Goal: Transaction & Acquisition: Download file/media

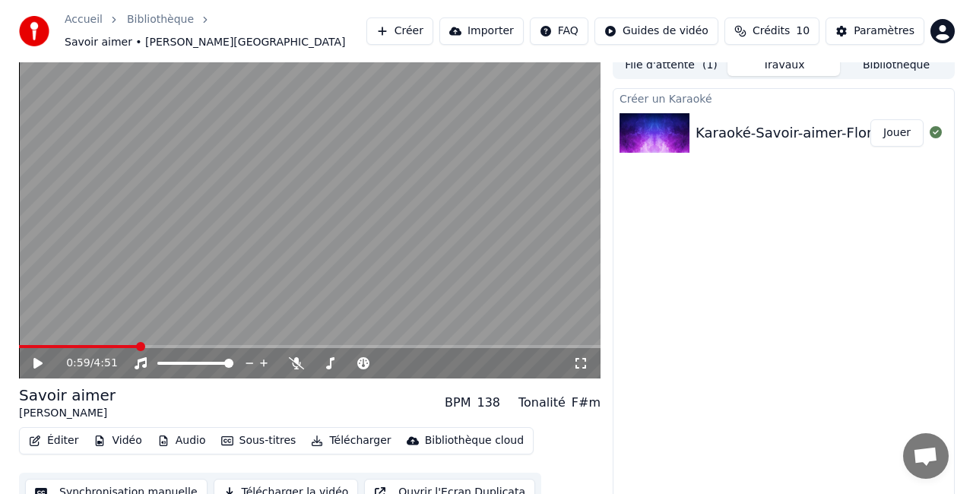
scroll to position [21, 0]
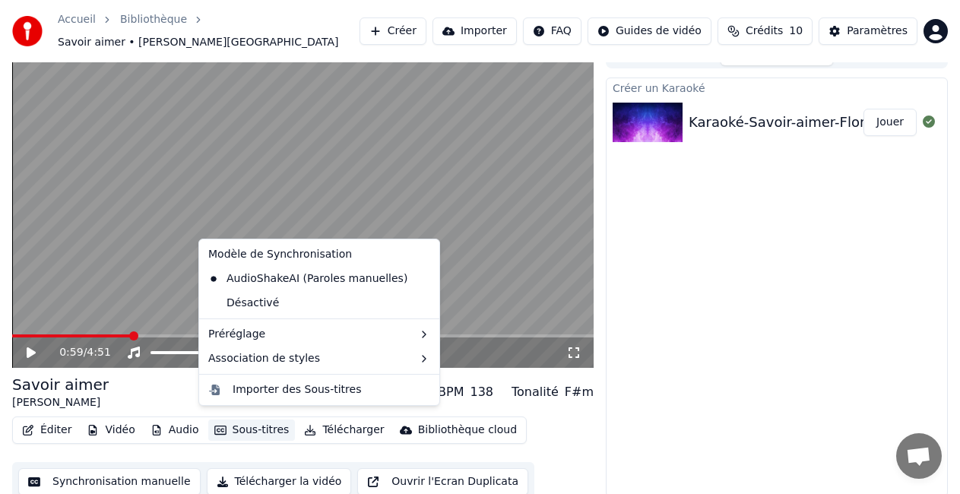
click at [236, 421] on button "Sous-titres" at bounding box center [251, 430] width 87 height 21
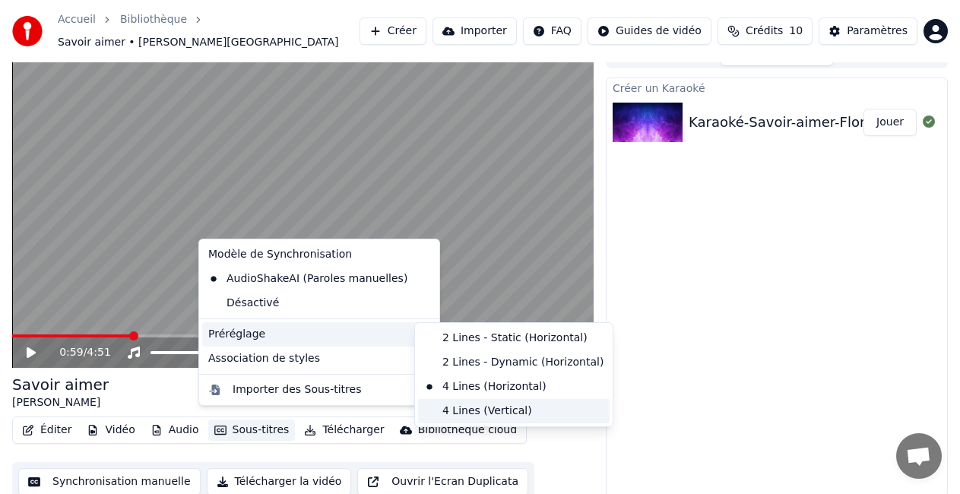
click at [454, 417] on div "4 Lines (Vertical)" at bounding box center [514, 411] width 192 height 24
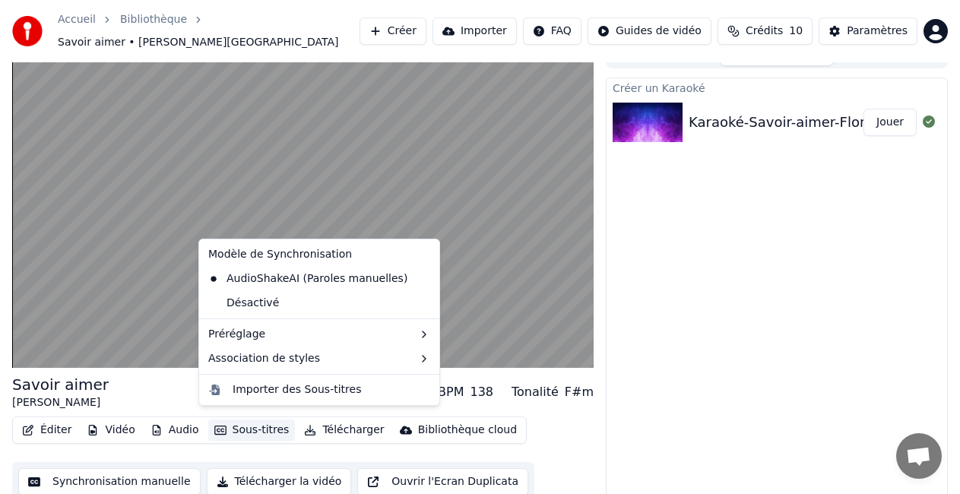
click at [235, 426] on button "Sous-titres" at bounding box center [251, 430] width 87 height 21
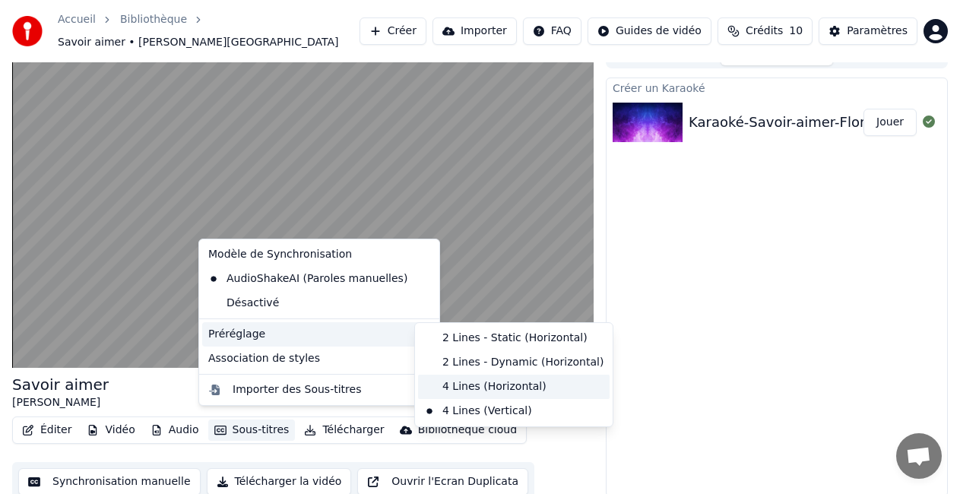
click at [461, 384] on div "4 Lines (Horizontal)" at bounding box center [514, 387] width 192 height 24
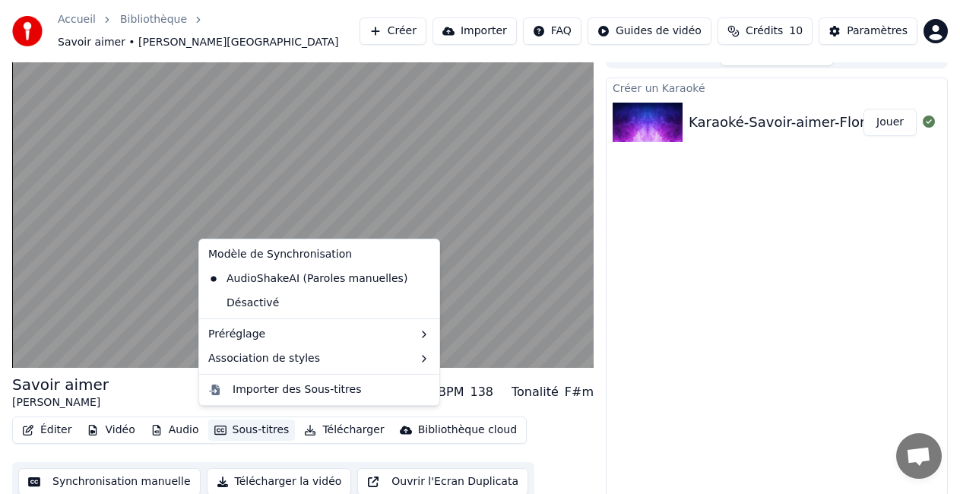
click at [221, 423] on button "Sous-titres" at bounding box center [251, 430] width 87 height 21
click at [283, 386] on div "Importer des Sous-titres" at bounding box center [297, 390] width 129 height 15
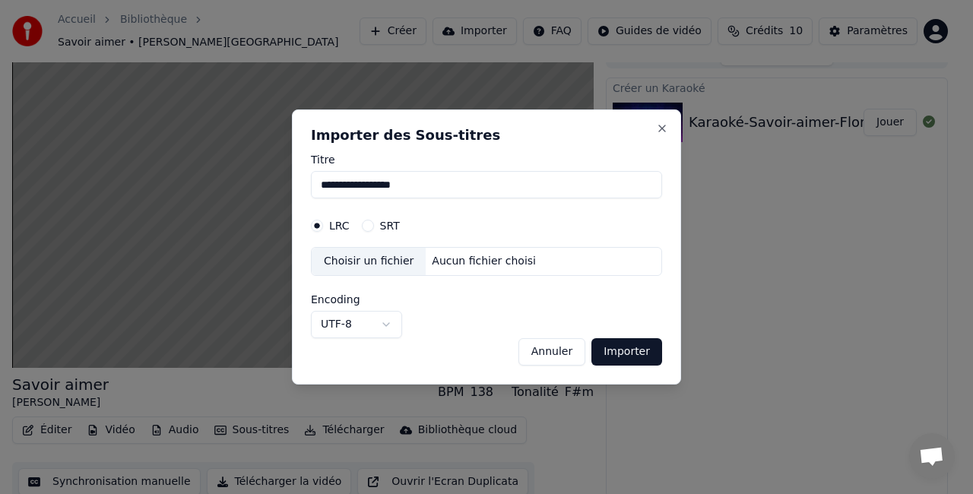
click at [549, 351] on button "Annuler" at bounding box center [552, 351] width 67 height 27
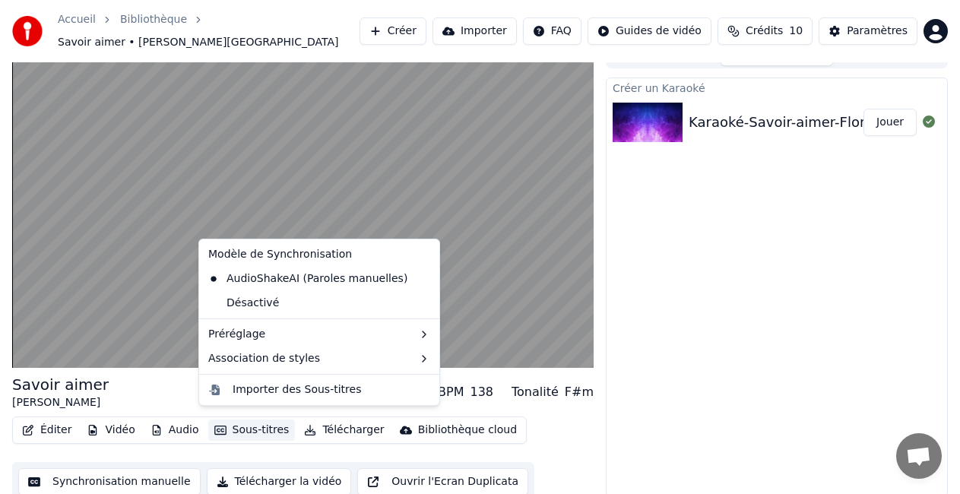
click at [230, 421] on button "Sous-titres" at bounding box center [251, 430] width 87 height 21
click at [282, 301] on div "Désactivé" at bounding box center [319, 303] width 234 height 24
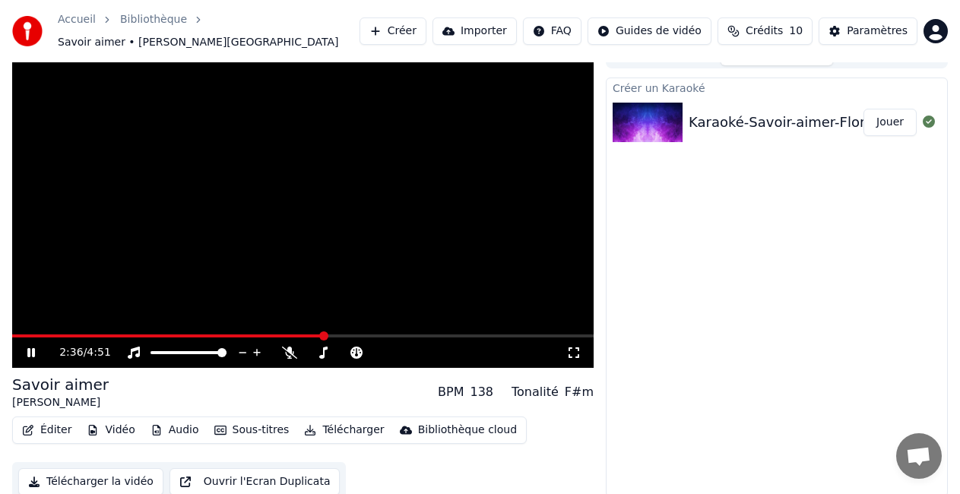
click at [245, 424] on button "Sous-titres" at bounding box center [251, 430] width 87 height 21
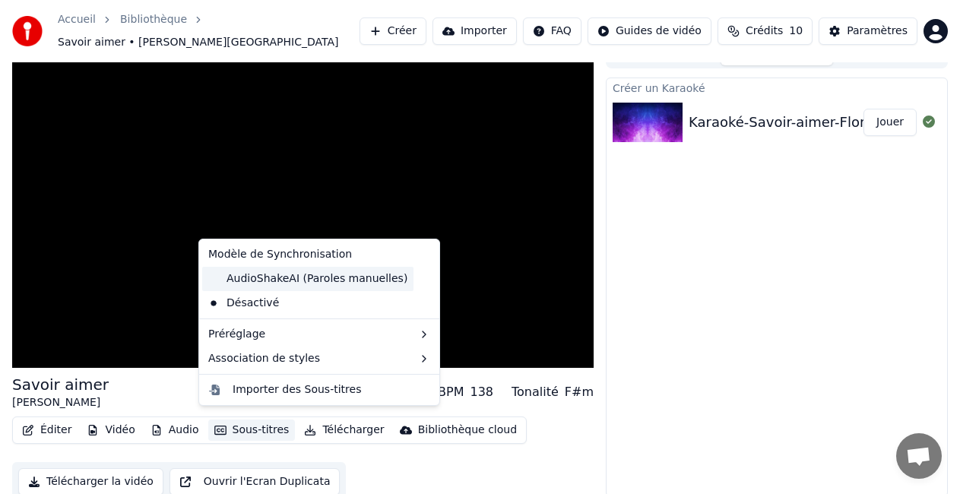
click at [368, 278] on div "AudioShakeAI (Paroles manuelles)" at bounding box center [307, 279] width 211 height 24
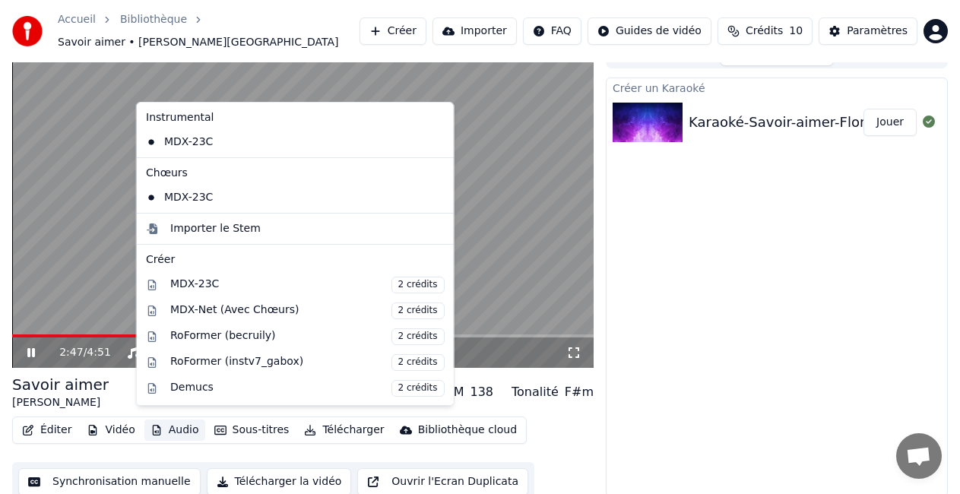
click at [169, 424] on button "Audio" at bounding box center [174, 430] width 61 height 21
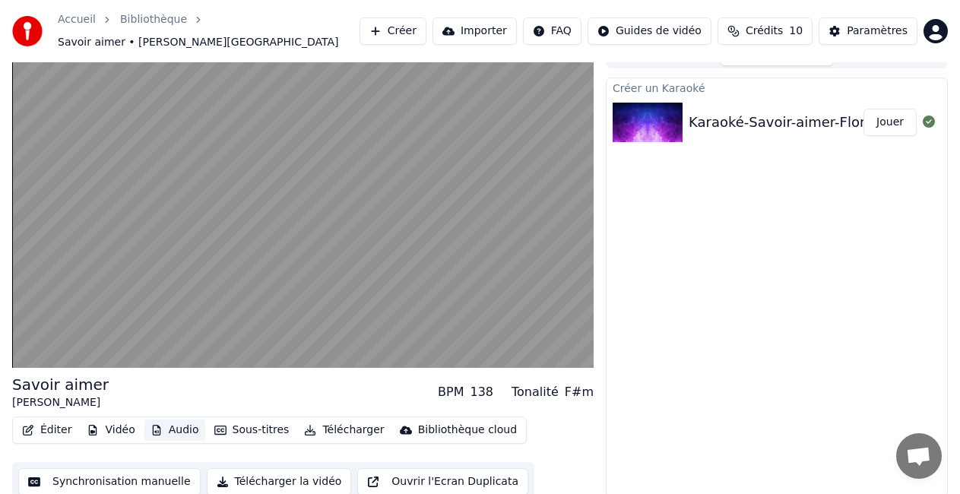
click at [169, 424] on button "Audio" at bounding box center [174, 430] width 61 height 21
click at [107, 423] on button "Vidéo" at bounding box center [111, 430] width 60 height 21
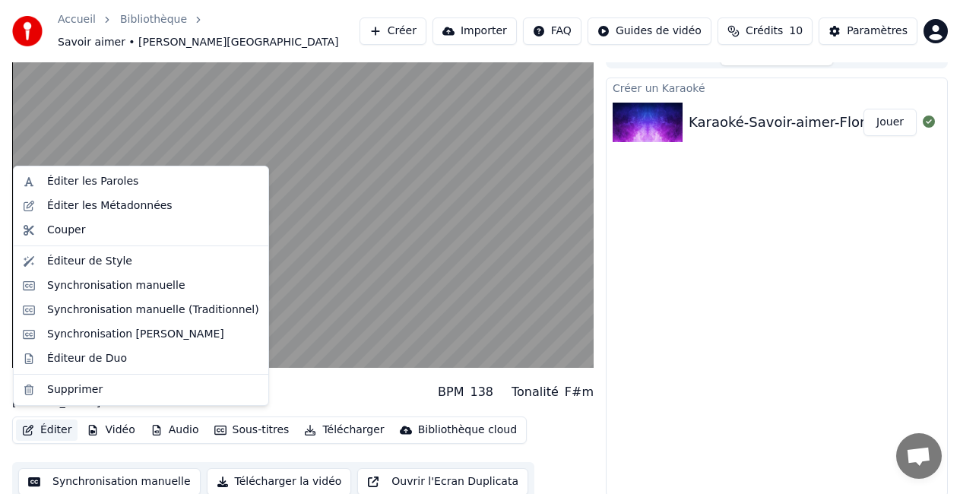
click at [54, 422] on button "Éditer" at bounding box center [47, 430] width 62 height 21
click at [129, 187] on div "Éditer les Paroles" at bounding box center [153, 181] width 212 height 15
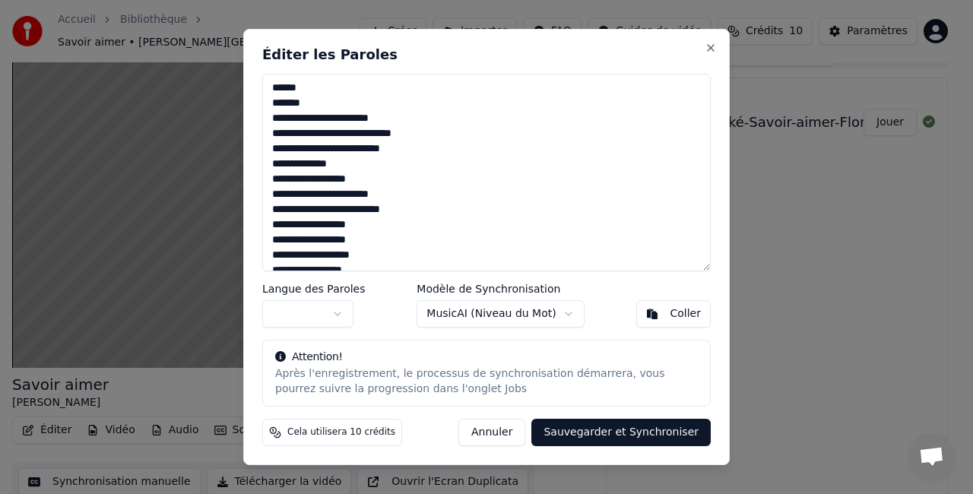
drag, startPoint x: 475, startPoint y: 37, endPoint x: 564, endPoint y: 34, distance: 89.8
click at [579, 38] on div "Éditer les Paroles Langue des Paroles Modèle de Synchronisation MusicAI ( Nivea…" at bounding box center [486, 247] width 487 height 436
drag, startPoint x: 533, startPoint y: 43, endPoint x: 534, endPoint y: 62, distance: 19.0
click at [535, 63] on div "Éditer les Paroles Langue des Paroles Modèle de Synchronisation MusicAI ( Nivea…" at bounding box center [486, 247] width 487 height 436
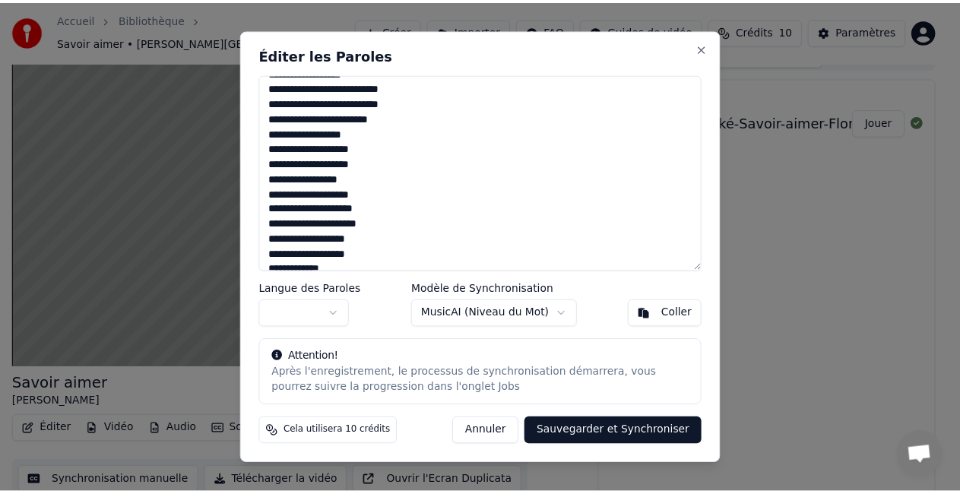
scroll to position [304, 0]
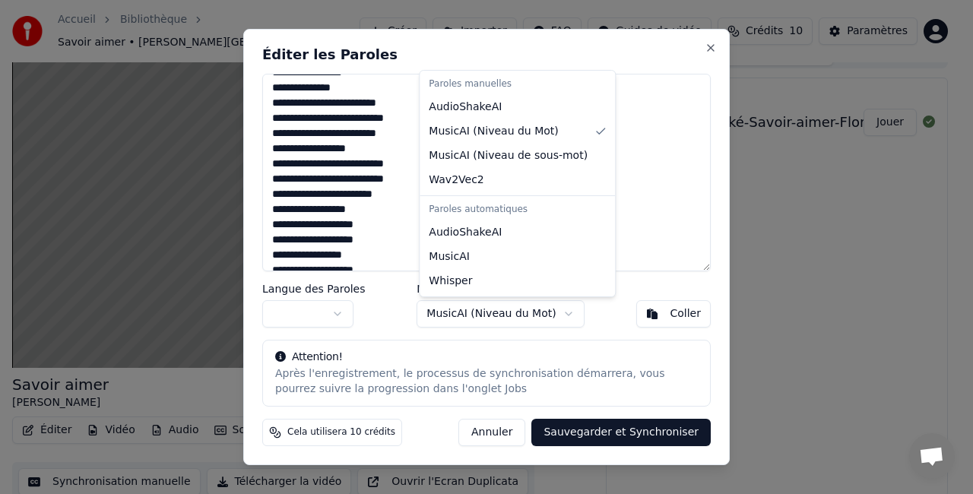
click at [557, 315] on body "Accueil Bibliothèque Savoir aimer • [PERSON_NAME] Créer Importer FAQ Guides de …" at bounding box center [480, 226] width 960 height 494
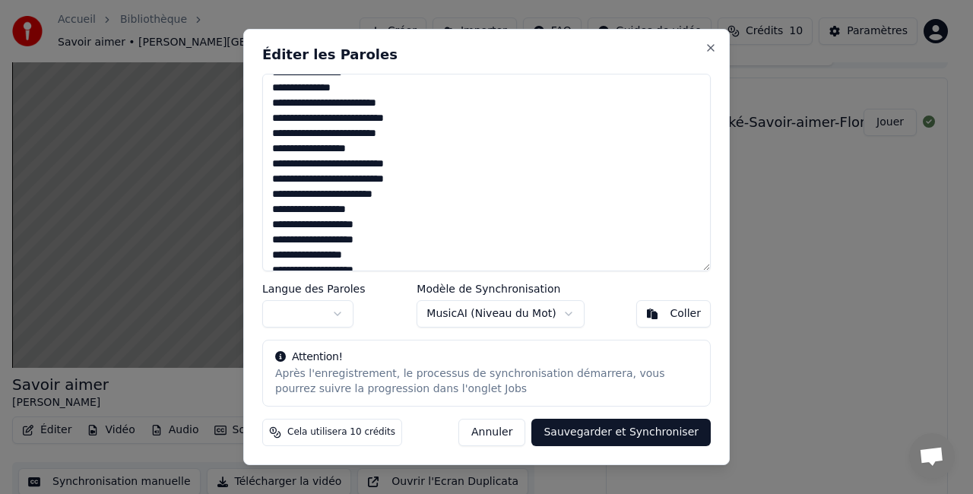
click at [598, 319] on body "Accueil Bibliothèque Savoir aimer • [PERSON_NAME] Créer Importer FAQ Guides de …" at bounding box center [480, 226] width 960 height 494
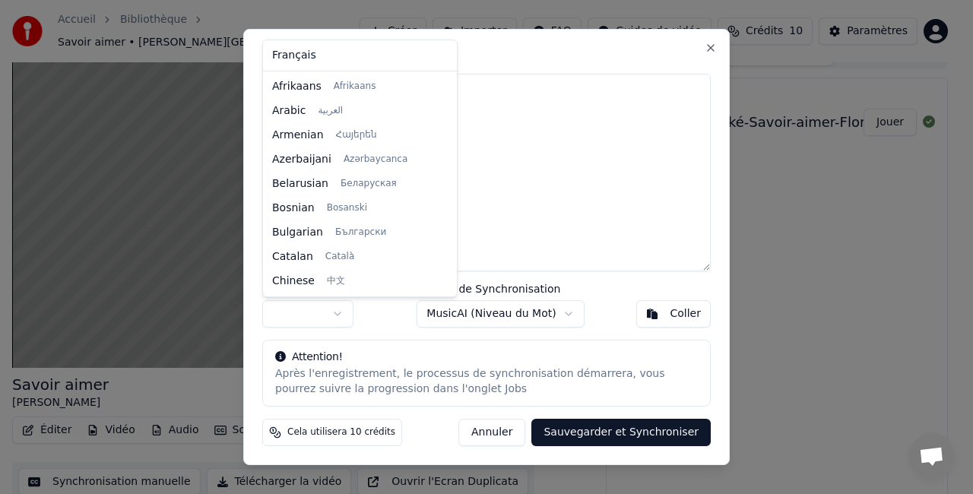
click at [338, 314] on body "Accueil Bibliothèque Savoir aimer • [PERSON_NAME] Créer Importer FAQ Guides de …" at bounding box center [480, 226] width 960 height 494
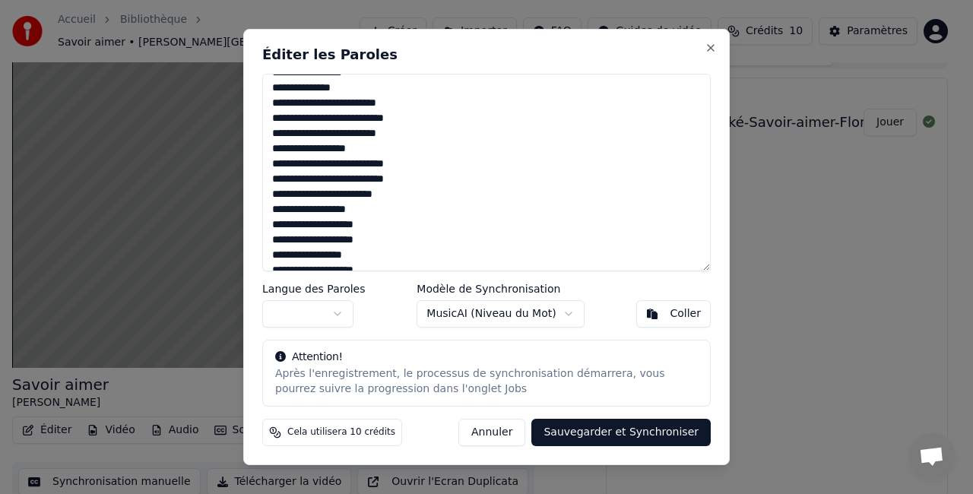
click at [506, 431] on button "Annuler" at bounding box center [492, 432] width 67 height 27
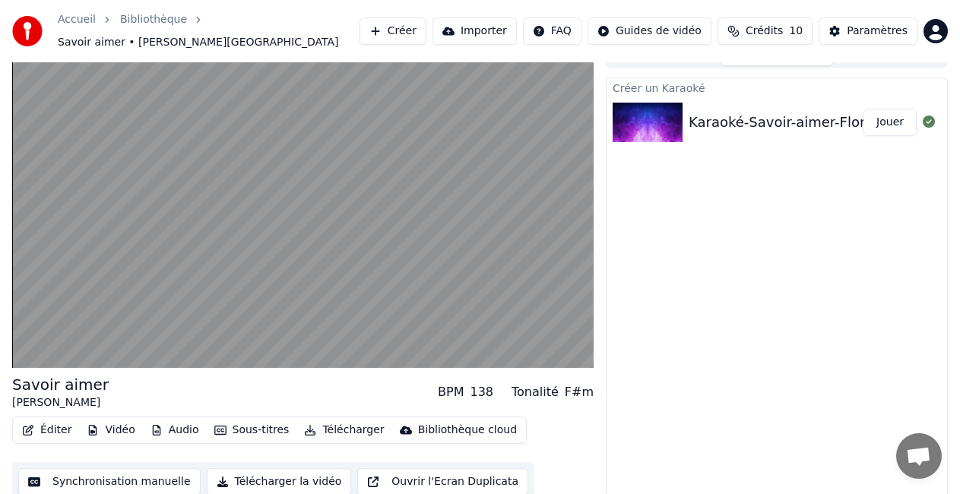
click at [59, 477] on button "Synchronisation manuelle" at bounding box center [109, 481] width 183 height 27
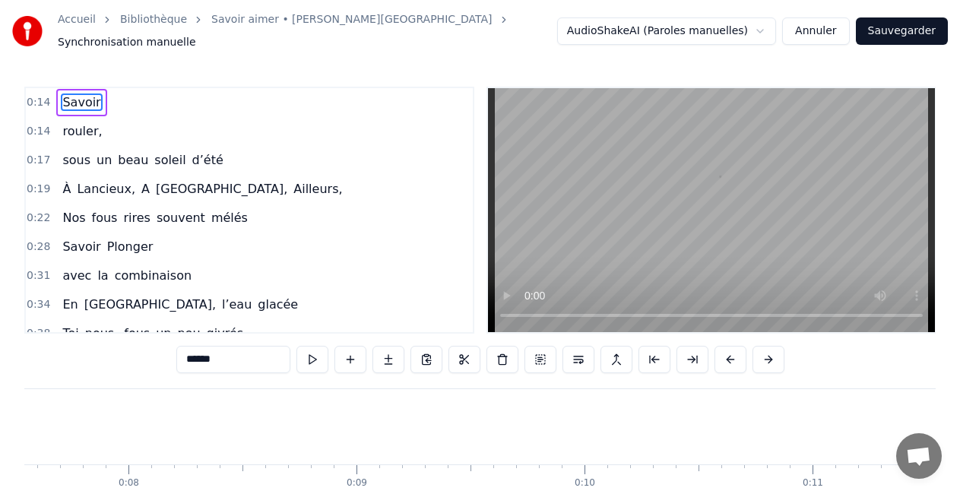
scroll to position [0, 3182]
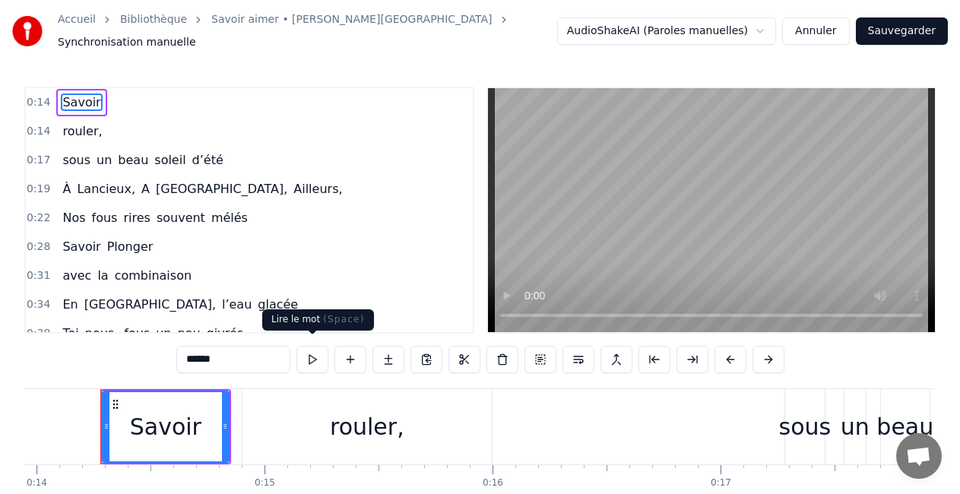
click at [311, 354] on button at bounding box center [313, 359] width 32 height 27
click at [237, 108] on div "0:14 Savoir" at bounding box center [249, 102] width 447 height 29
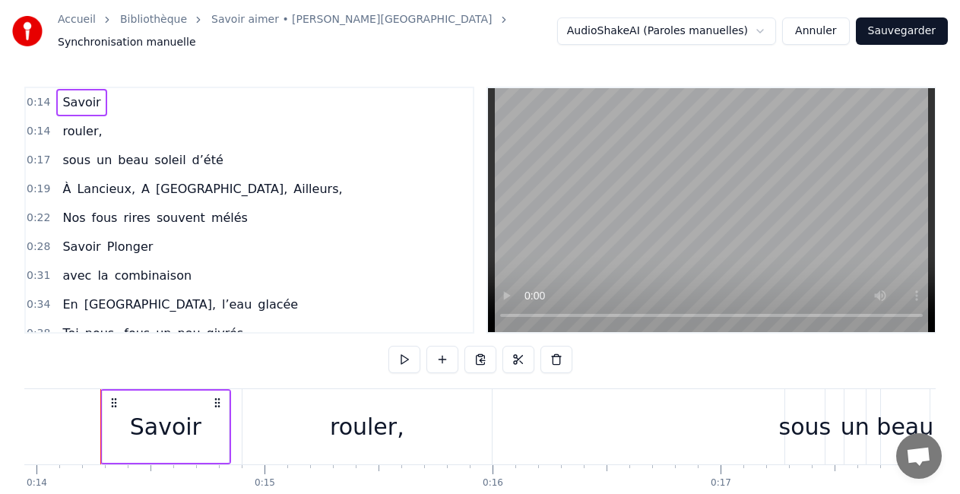
drag, startPoint x: 193, startPoint y: 106, endPoint x: 193, endPoint y: 147, distance: 41.1
click at [193, 147] on div "0:14 Savoir 0:14 rouler, 0:17 sous un beau soleil d’été 0:19 À [GEOGRAPHIC_DATA…" at bounding box center [249, 210] width 450 height 247
click at [179, 103] on div "0:14 Savoir" at bounding box center [249, 102] width 447 height 29
drag, startPoint x: 89, startPoint y: 100, endPoint x: 77, endPoint y: 154, distance: 56.1
click at [77, 154] on div "0:14 Savoir 0:14 rouler, 0:17 sous un beau soleil d’été 0:19 À [GEOGRAPHIC_DATA…" at bounding box center [249, 210] width 450 height 247
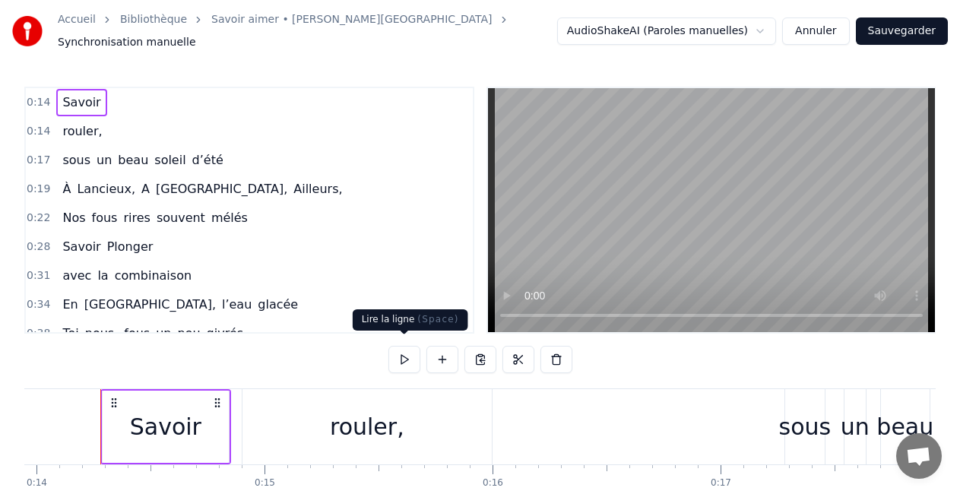
click at [402, 349] on button at bounding box center [405, 359] width 32 height 27
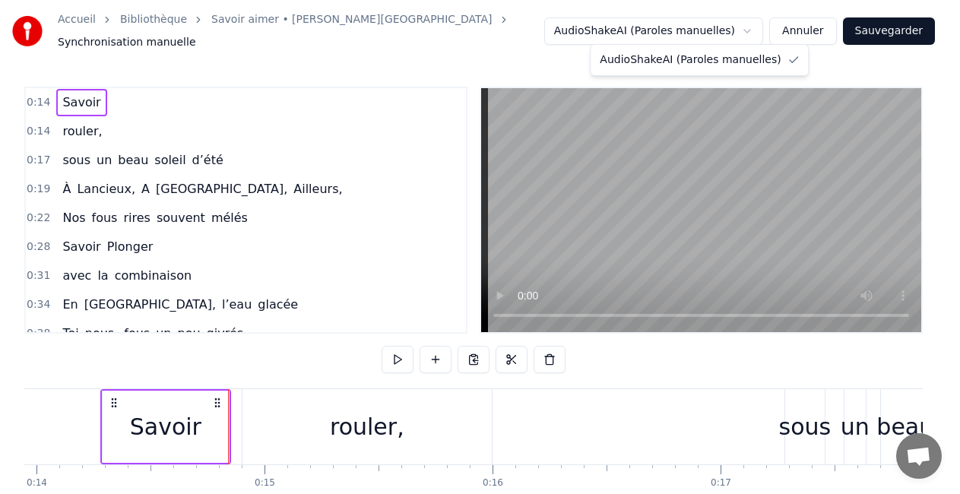
click at [683, 37] on html "Accueil Bibliothèque Savoir aimer • [PERSON_NAME] Synchronisation manuelle Audi…" at bounding box center [480, 283] width 960 height 567
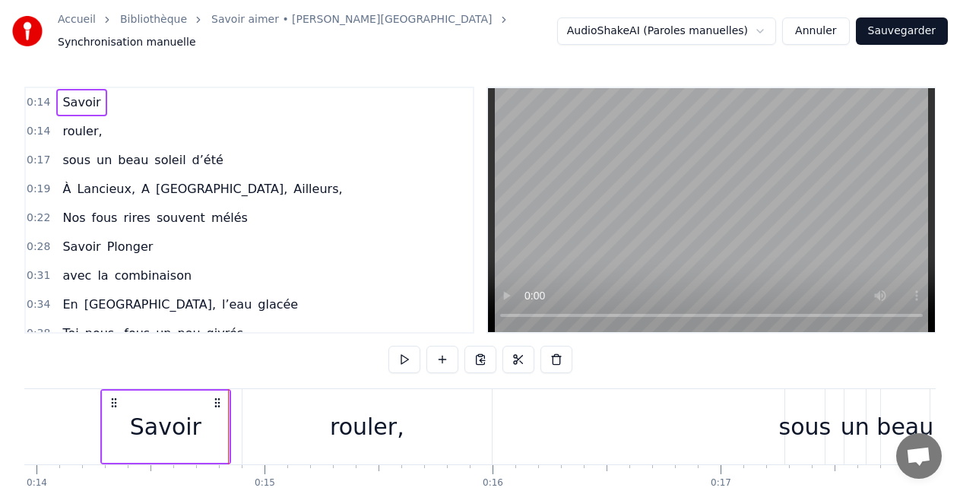
click at [388, 93] on html "Accueil Bibliothèque Savoir aimer • [PERSON_NAME] Synchronisation manuelle Audi…" at bounding box center [480, 283] width 960 height 567
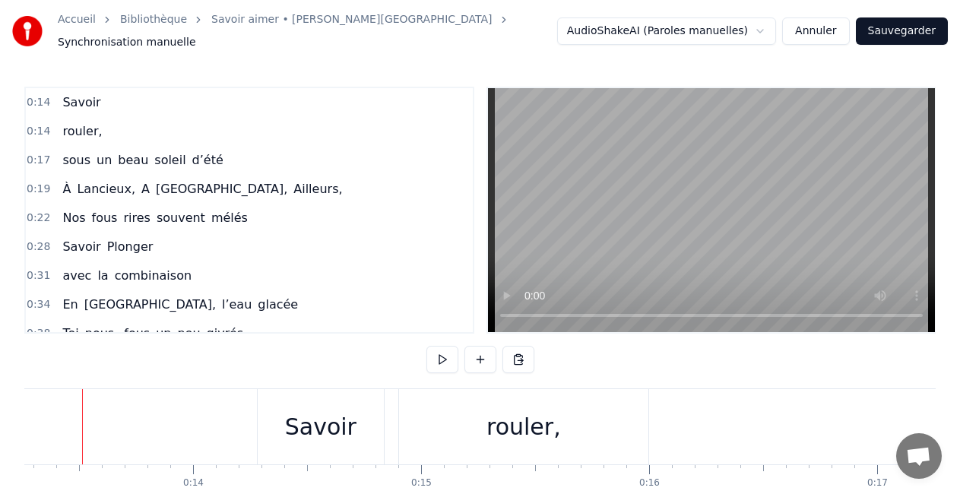
scroll to position [0, 3007]
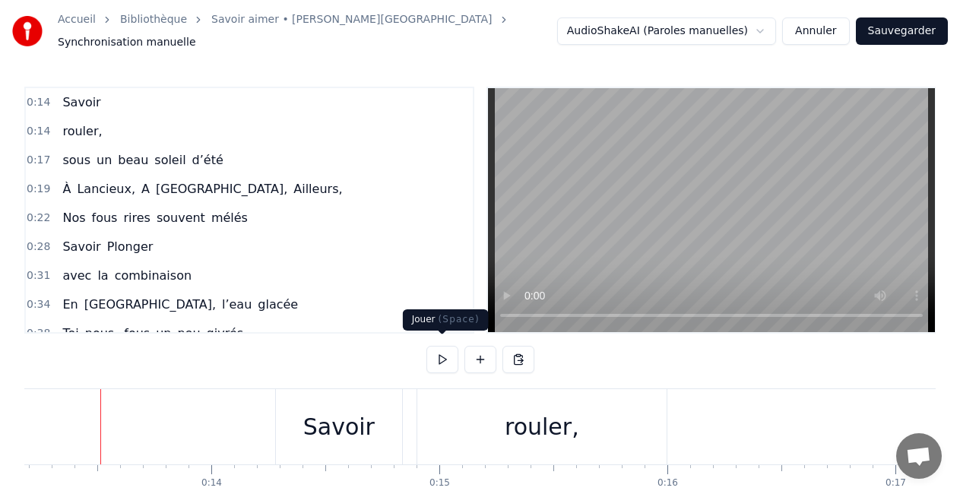
click at [439, 354] on button at bounding box center [443, 359] width 32 height 27
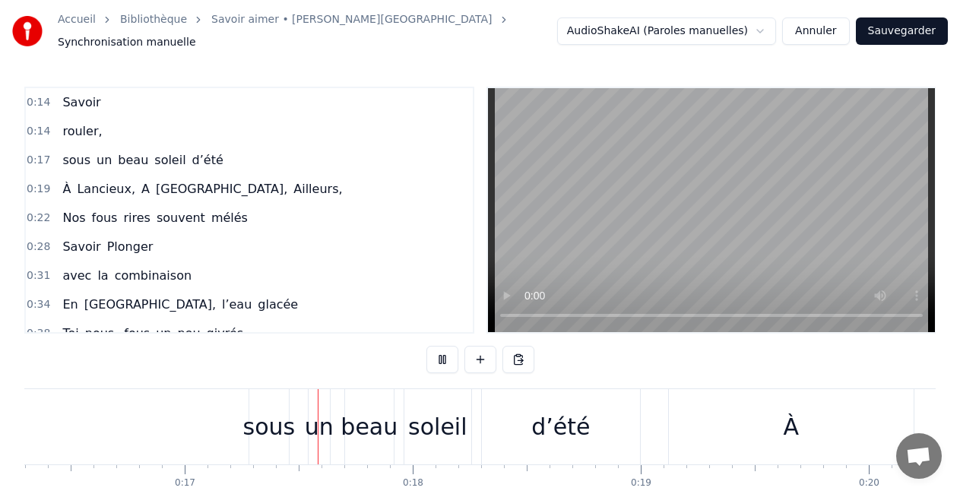
scroll to position [0, 3812]
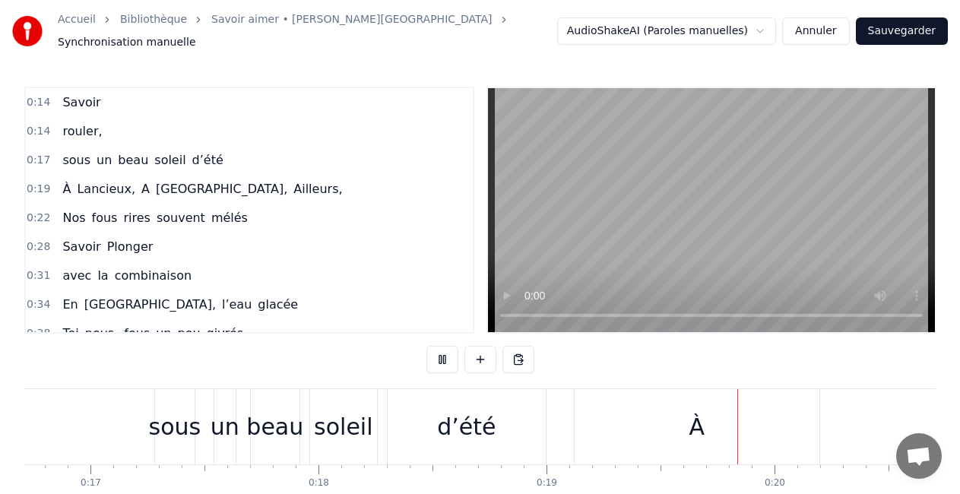
click at [439, 354] on button at bounding box center [443, 359] width 32 height 27
drag, startPoint x: 762, startPoint y: 427, endPoint x: 621, endPoint y: 431, distance: 140.7
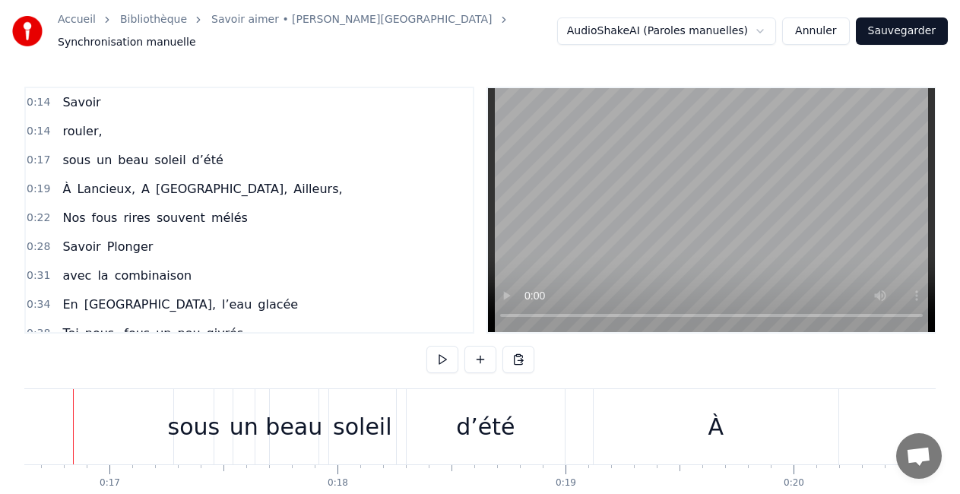
scroll to position [0, 3766]
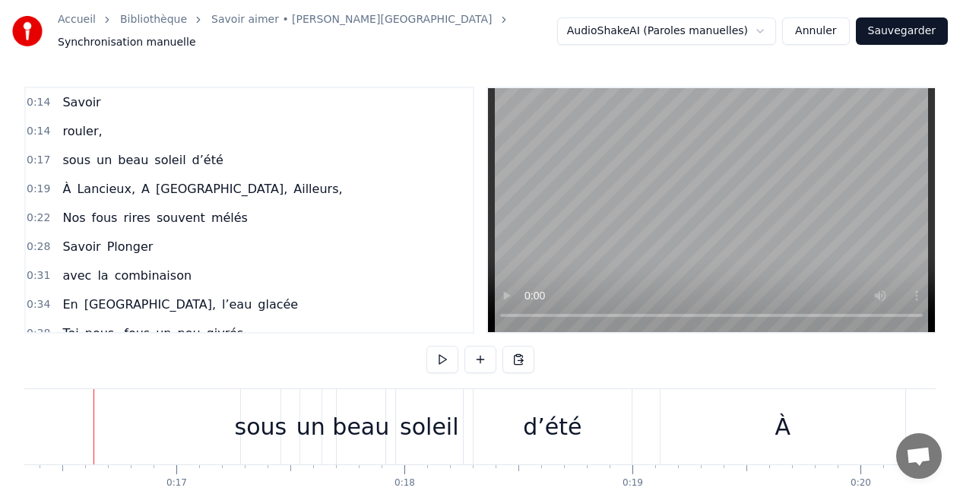
scroll to position [0, 3719]
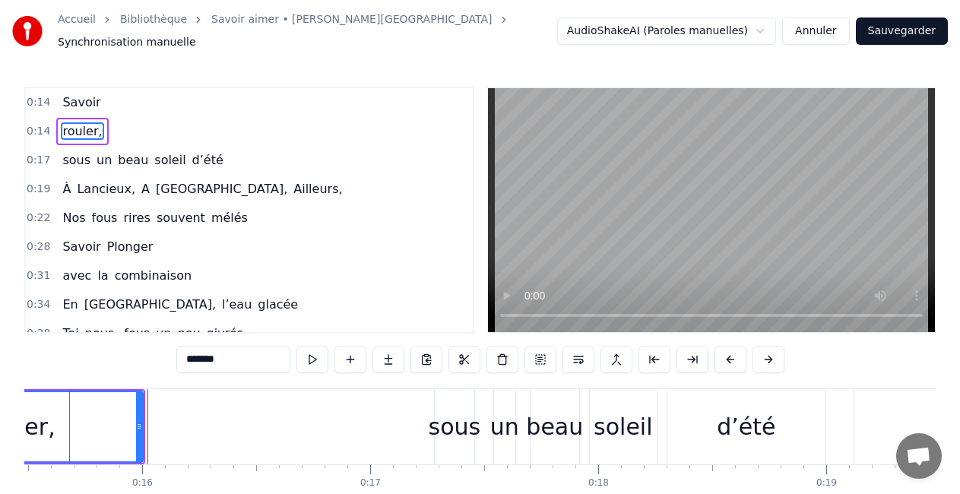
click at [30, 410] on div "rouler," at bounding box center [18, 427] width 75 height 34
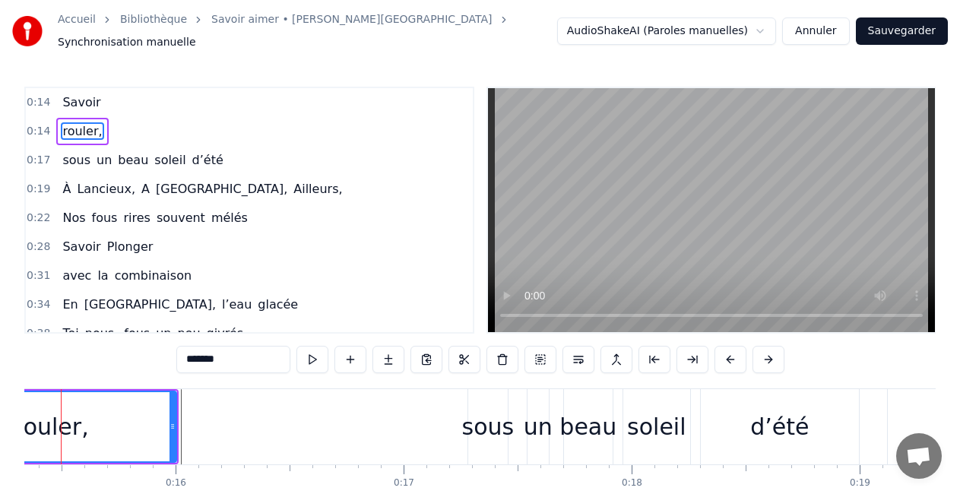
click at [30, 406] on div "rouler," at bounding box center [52, 426] width 248 height 69
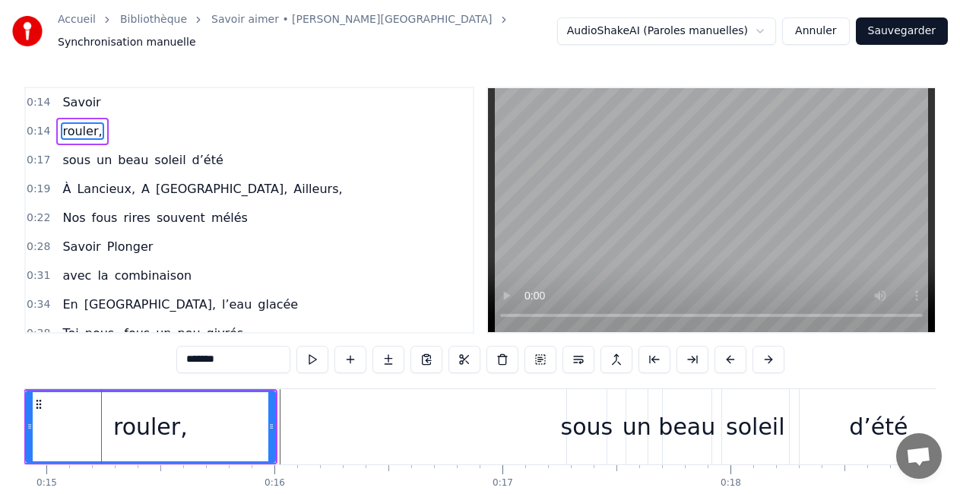
click at [30, 406] on div "rouler," at bounding box center [151, 426] width 248 height 69
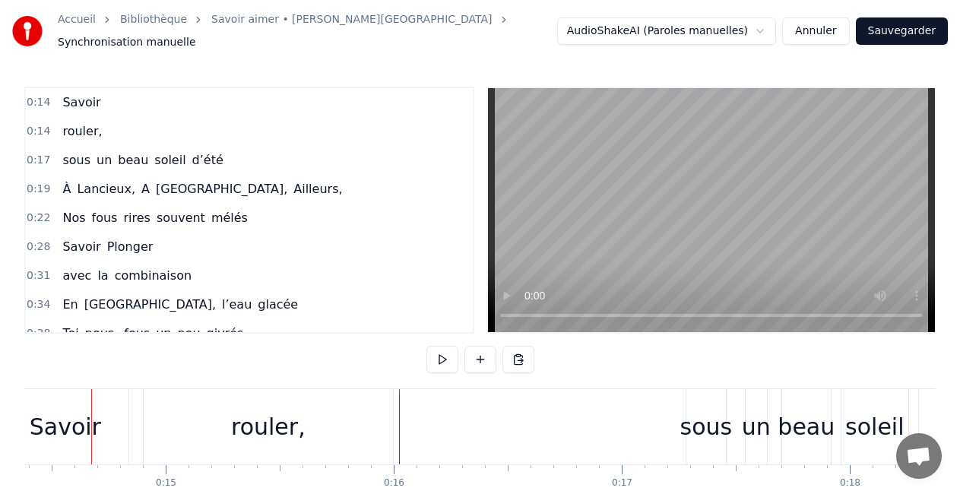
click at [30, 410] on div "Savoir" at bounding box center [65, 427] width 71 height 34
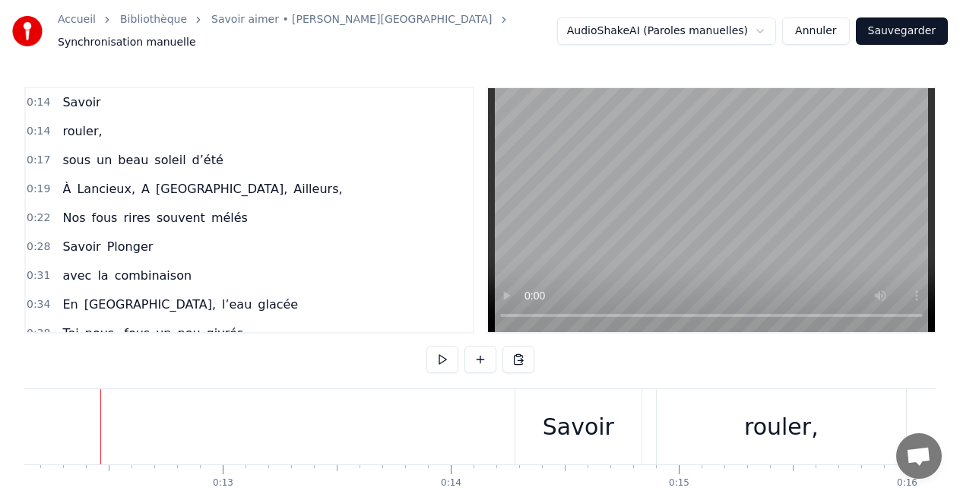
scroll to position [0, 2766]
click at [445, 346] on button at bounding box center [443, 359] width 32 height 27
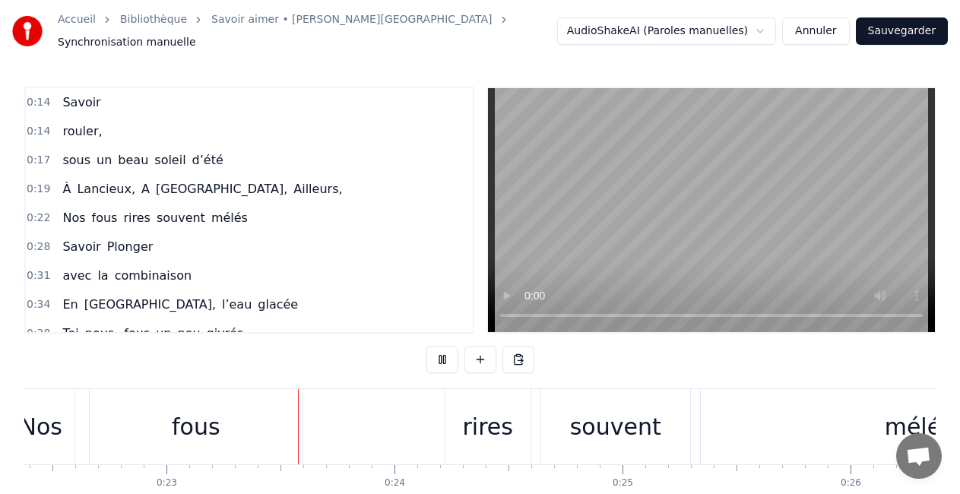
scroll to position [0, 5119]
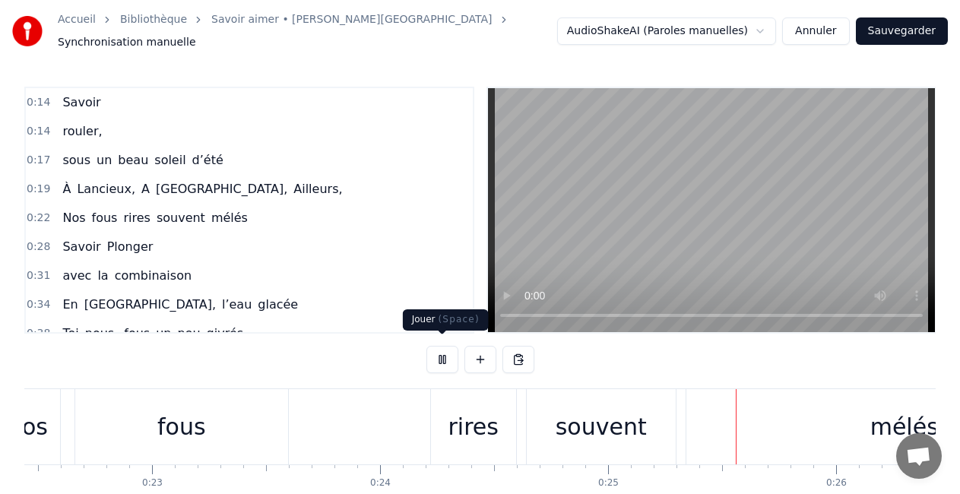
click at [438, 352] on button at bounding box center [443, 359] width 32 height 27
click at [45, 410] on div "Nos" at bounding box center [26, 427] width 43 height 34
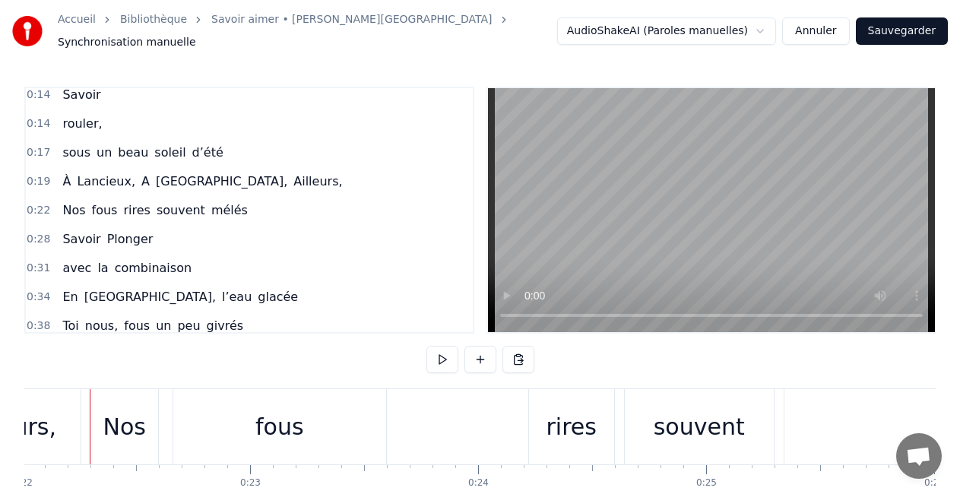
scroll to position [0, 5011]
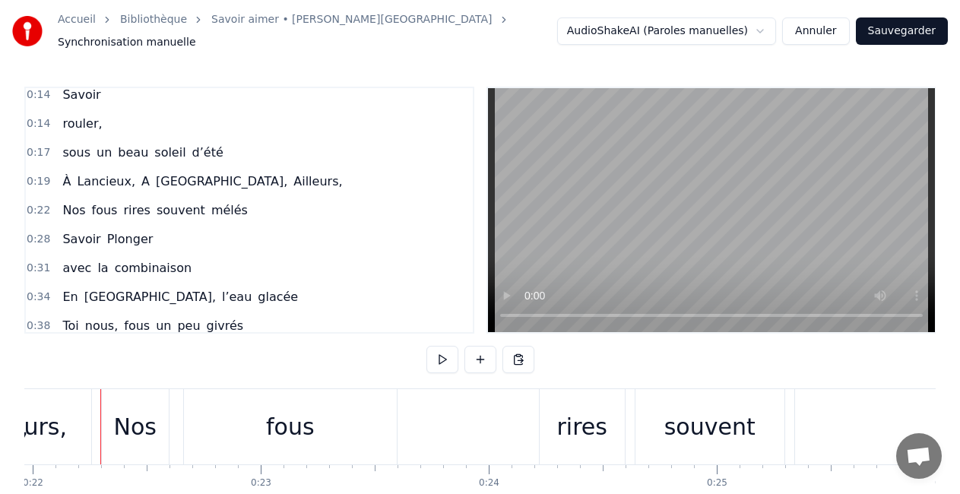
click at [47, 411] on div "Ailleurs," at bounding box center [22, 427] width 92 height 34
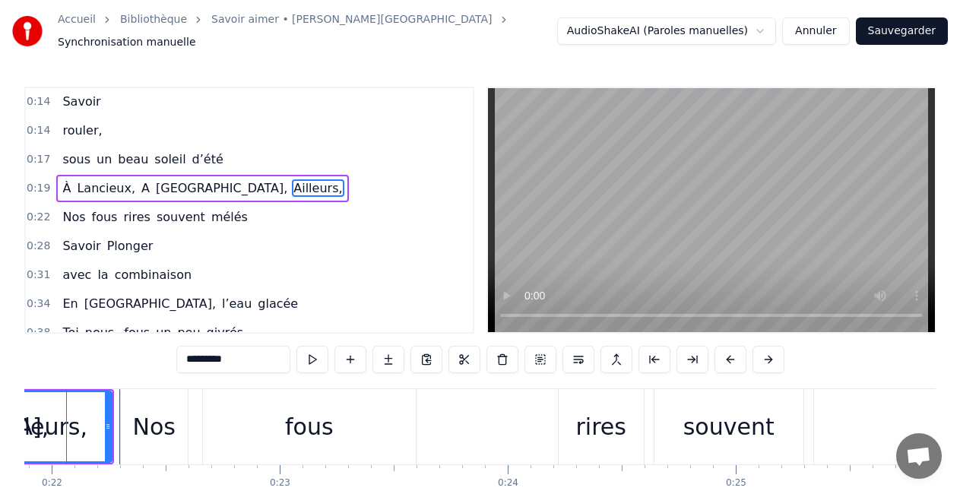
scroll to position [0, 4957]
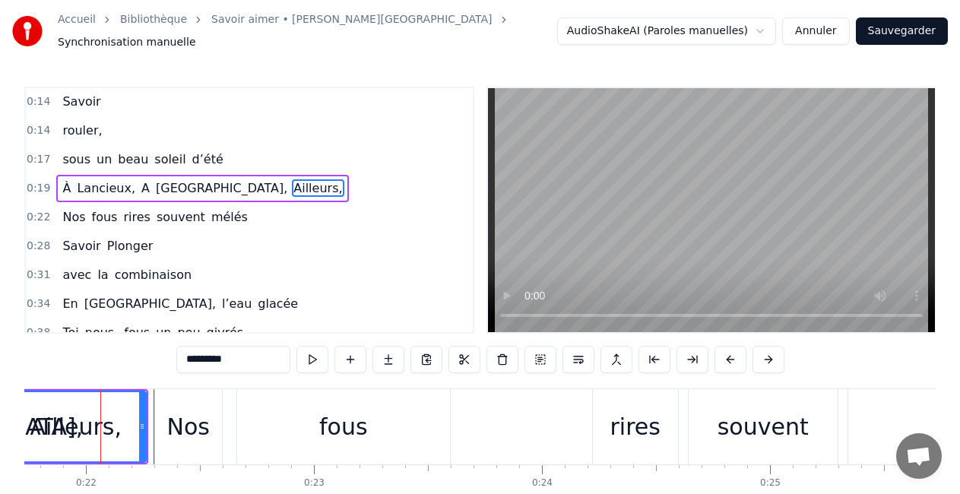
click at [33, 414] on div "Ailleurs," at bounding box center [76, 426] width 138 height 69
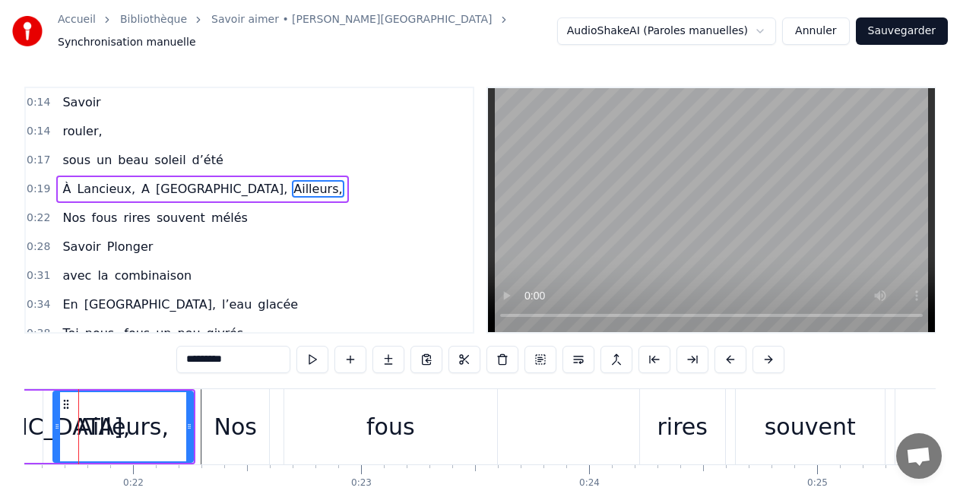
scroll to position [0, 4888]
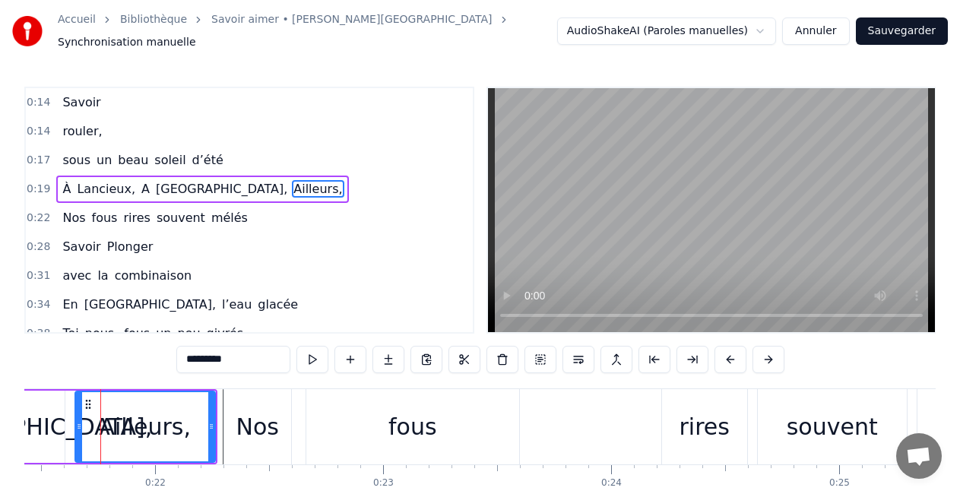
click at [33, 410] on div "[GEOGRAPHIC_DATA]," at bounding box center [28, 427] width 247 height 34
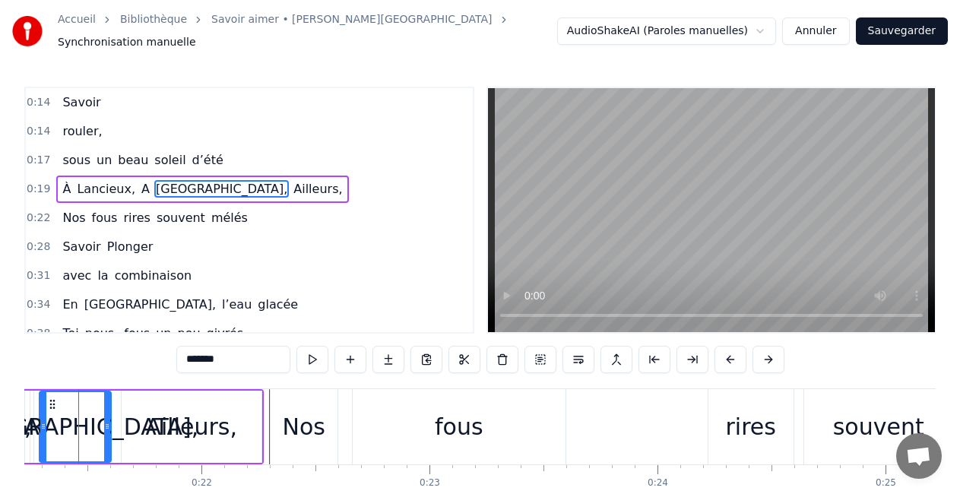
scroll to position [0, 4820]
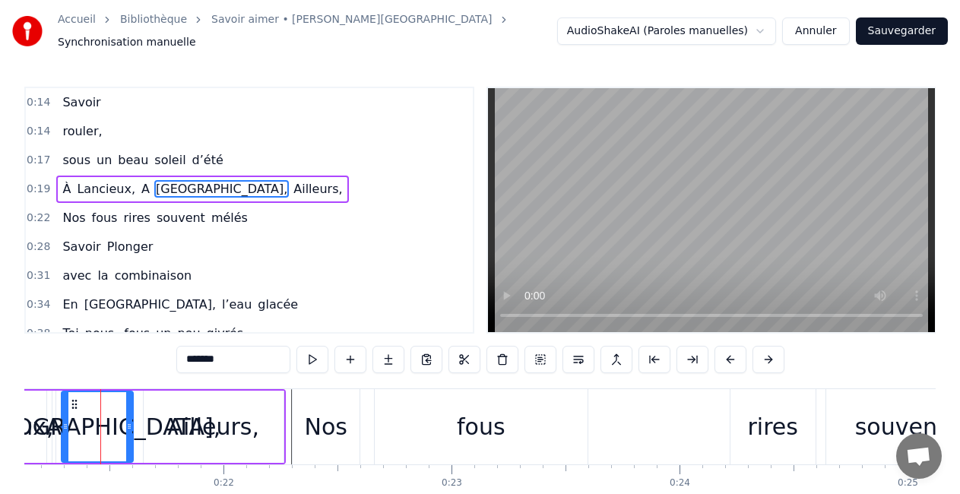
type input "*********"
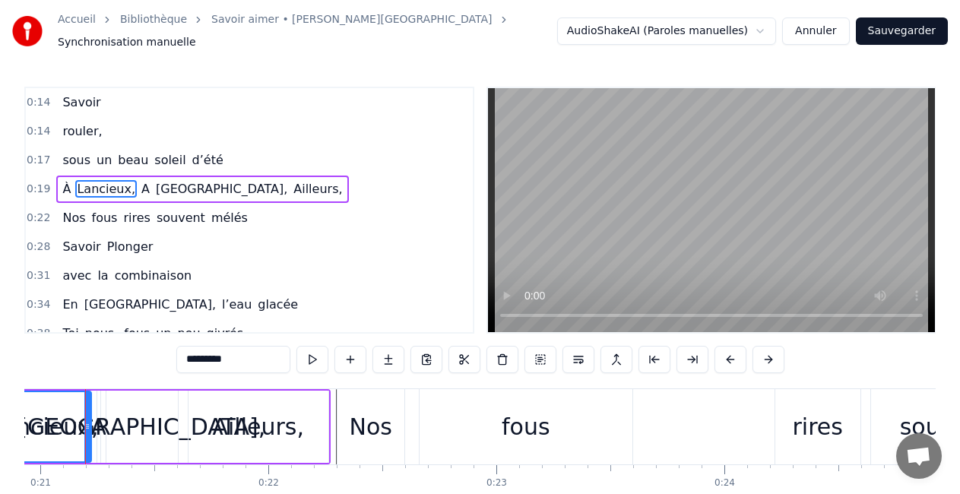
scroll to position [0, 4760]
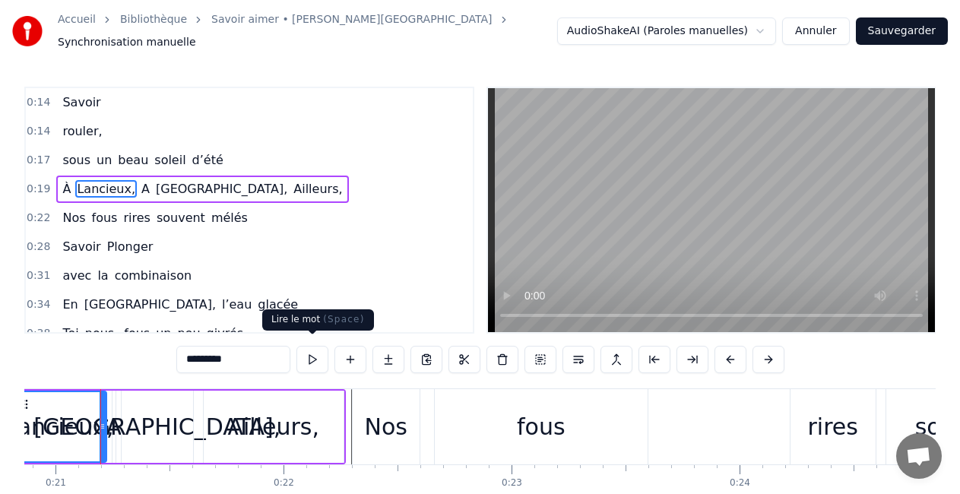
click at [314, 348] on button at bounding box center [313, 359] width 32 height 27
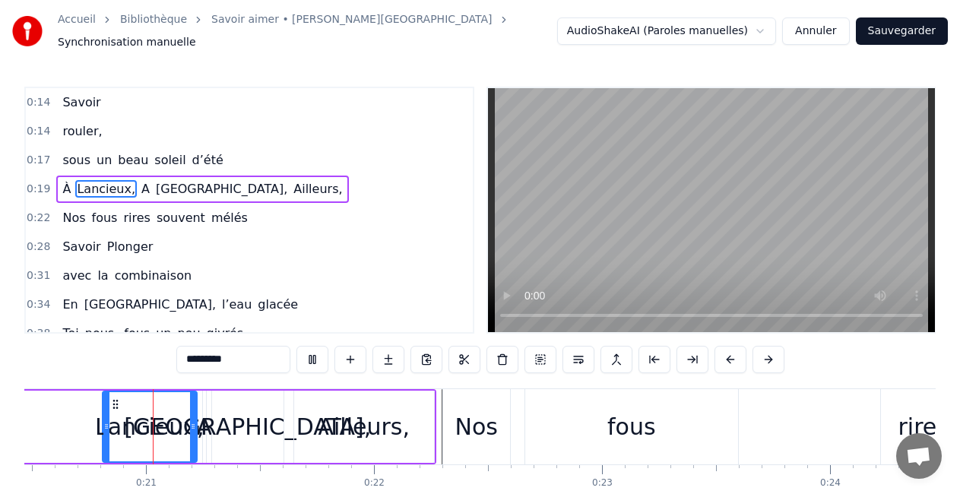
scroll to position [0, 4669]
click at [89, 404] on div "À [GEOGRAPHIC_DATA], A [GEOGRAPHIC_DATA], Ailleurs," at bounding box center [76, 426] width 719 height 75
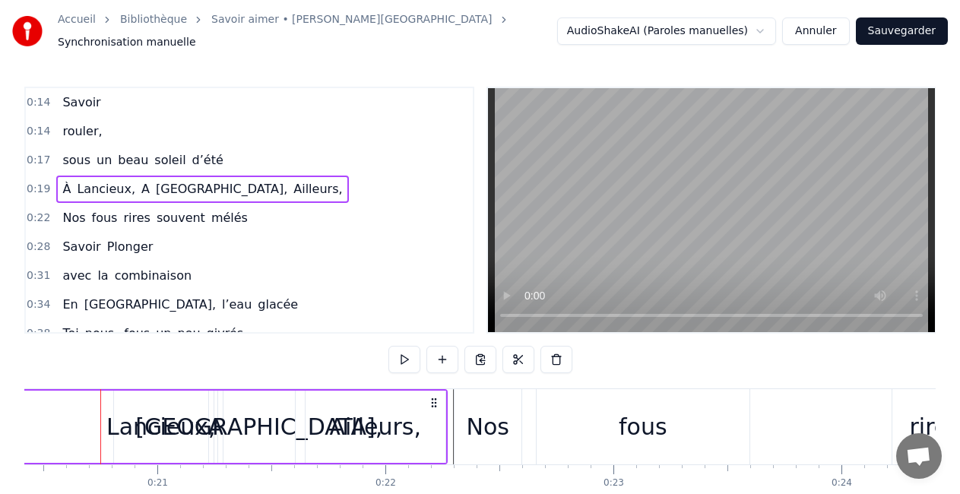
click at [402, 353] on button at bounding box center [405, 359] width 32 height 27
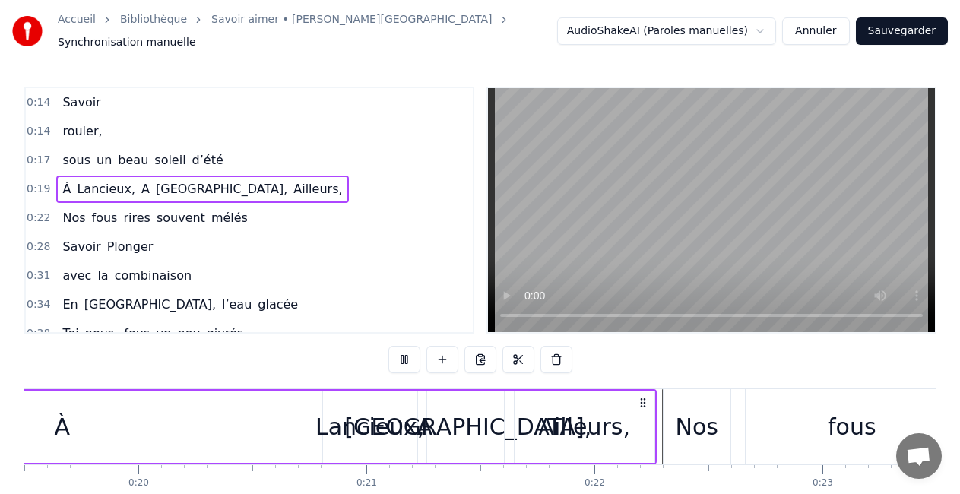
scroll to position [0, 4392]
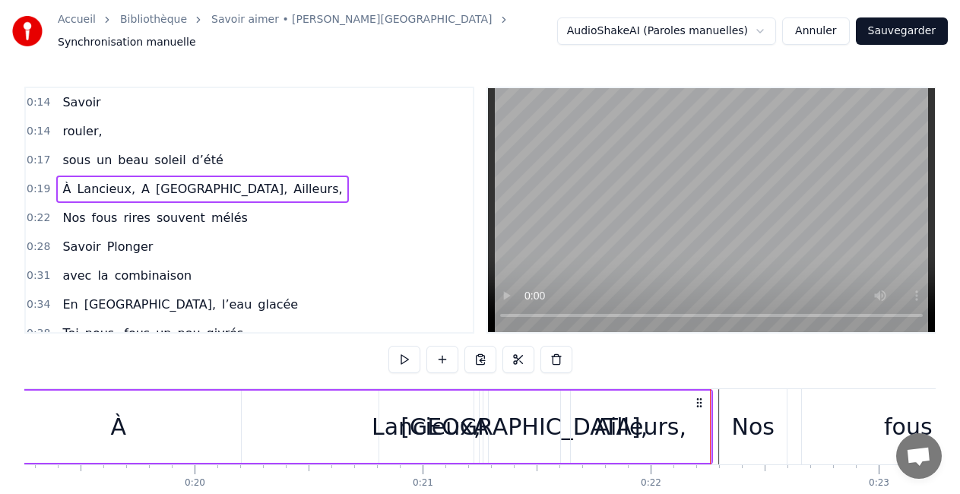
drag, startPoint x: 729, startPoint y: 410, endPoint x: 764, endPoint y: 408, distance: 35.8
click at [764, 408] on div "Nos" at bounding box center [753, 426] width 67 height 75
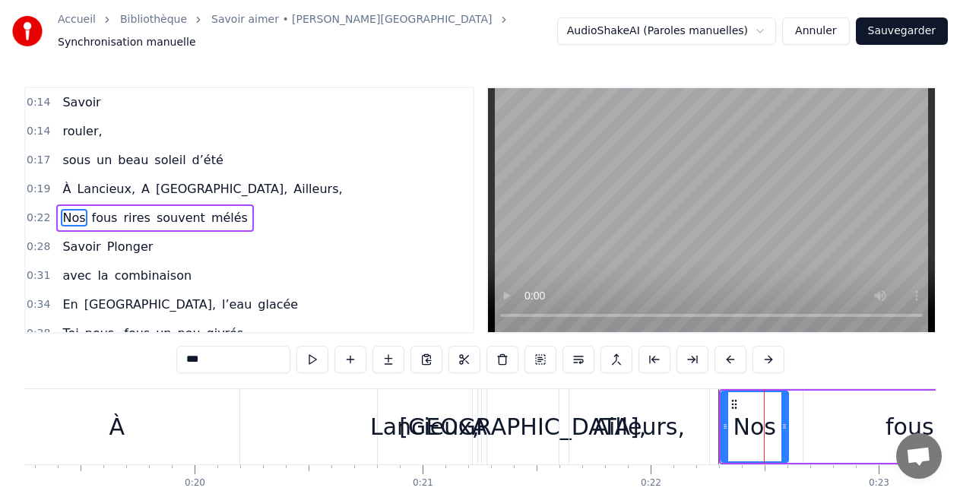
scroll to position [8, 0]
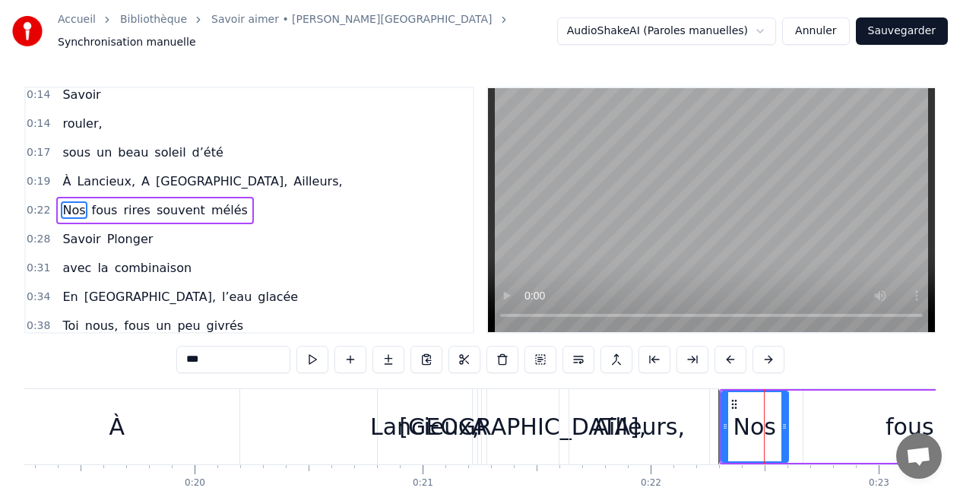
drag, startPoint x: 756, startPoint y: 410, endPoint x: 788, endPoint y: 407, distance: 32.1
click at [788, 407] on div "Nos" at bounding box center [755, 427] width 68 height 72
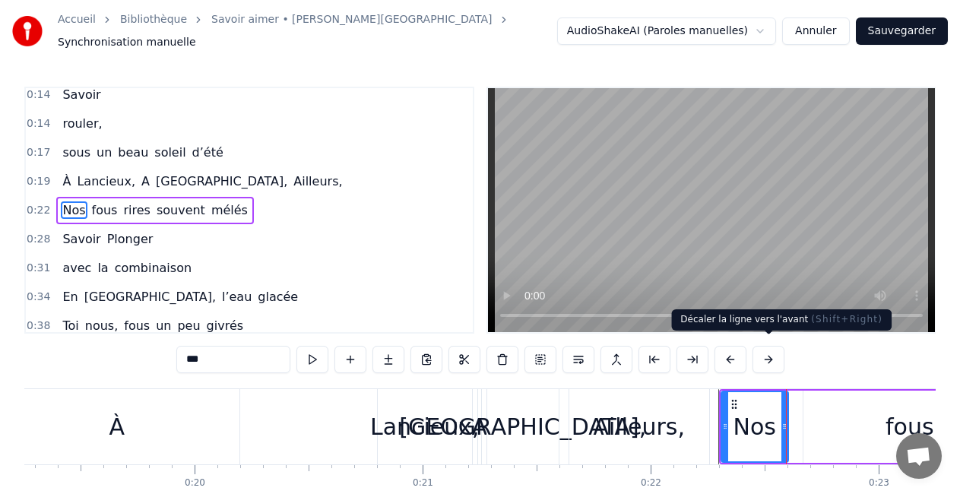
click at [770, 355] on button at bounding box center [769, 359] width 32 height 27
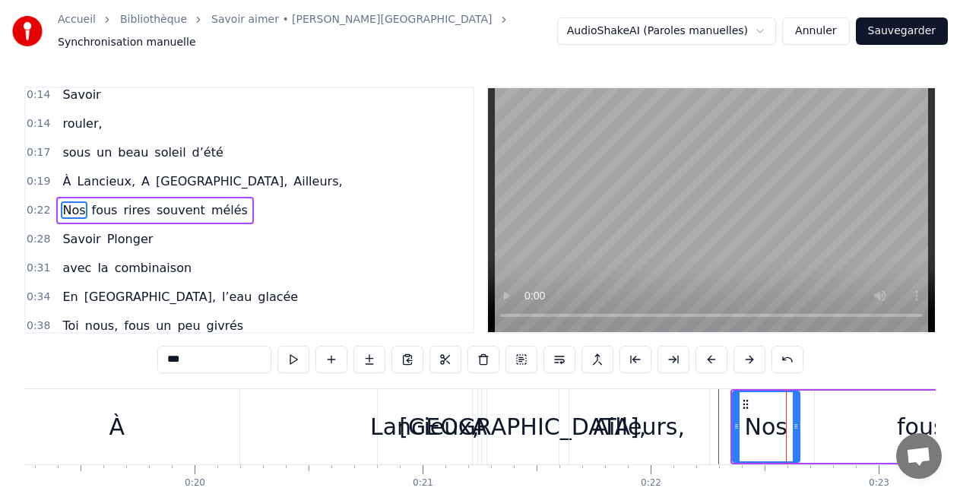
click at [770, 355] on div "***" at bounding box center [480, 359] width 646 height 27
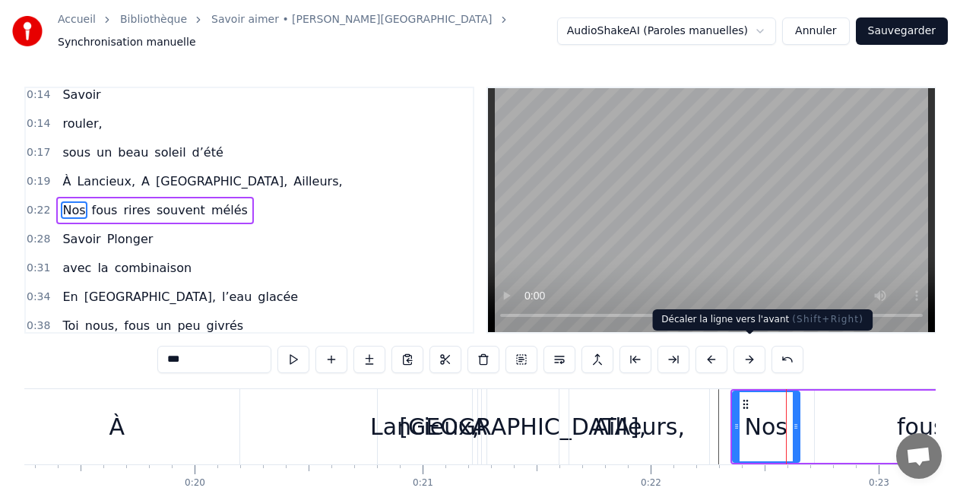
click at [757, 354] on button at bounding box center [750, 359] width 32 height 27
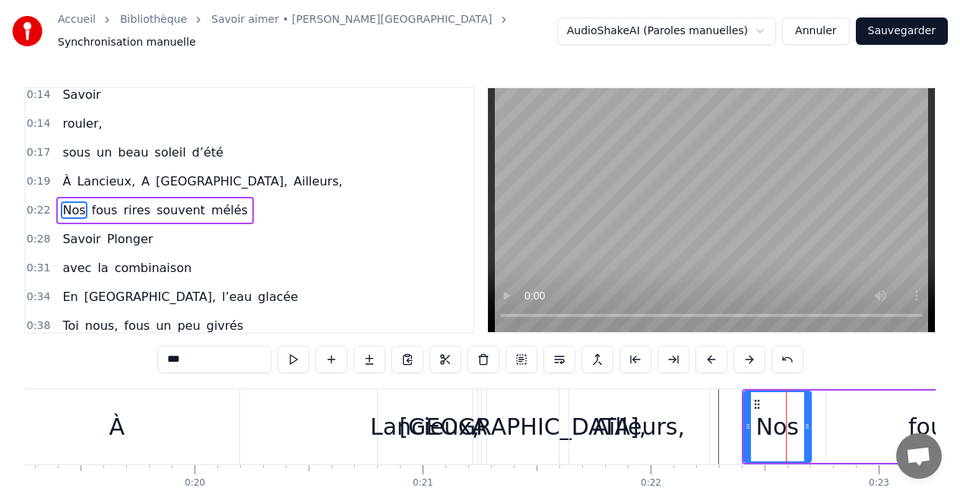
click at [757, 354] on button at bounding box center [750, 359] width 32 height 27
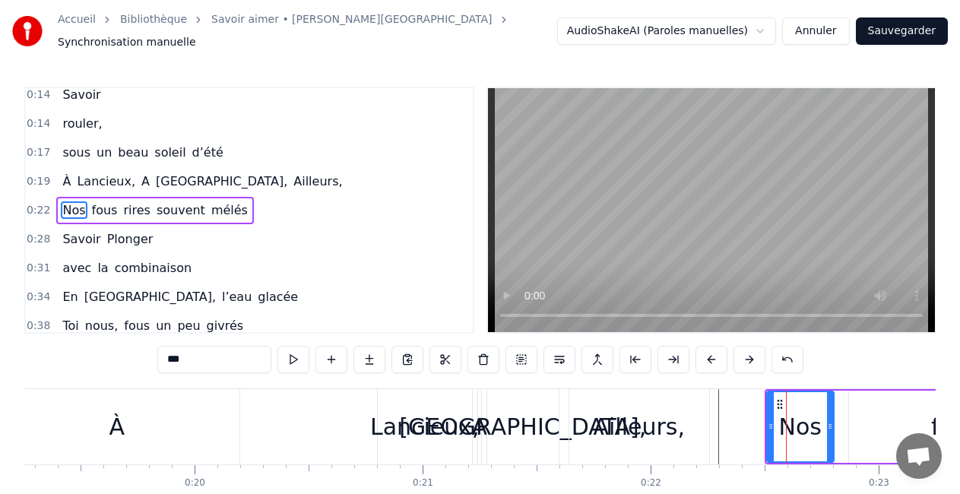
click at [757, 354] on button at bounding box center [750, 359] width 32 height 27
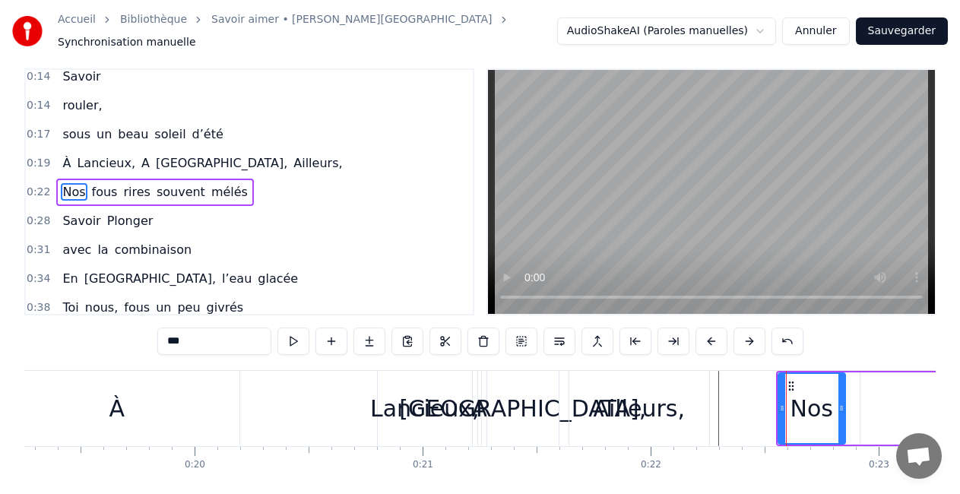
scroll to position [2, 0]
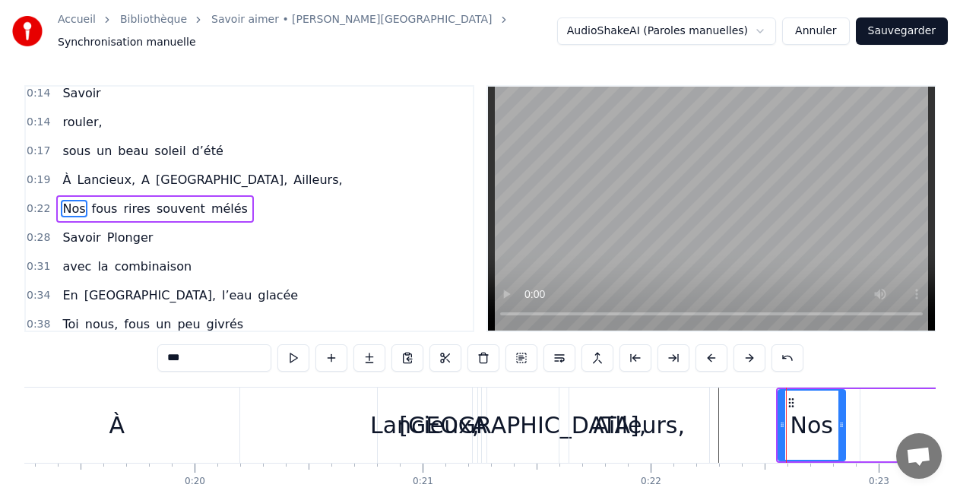
click at [335, 418] on div "À [GEOGRAPHIC_DATA], A [GEOGRAPHIC_DATA], Ailleurs," at bounding box center [353, 425] width 719 height 75
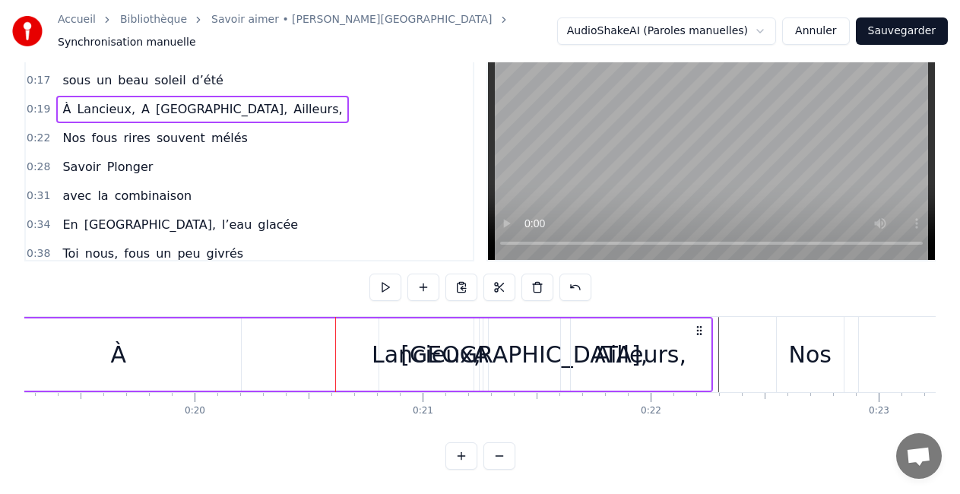
scroll to position [0, 0]
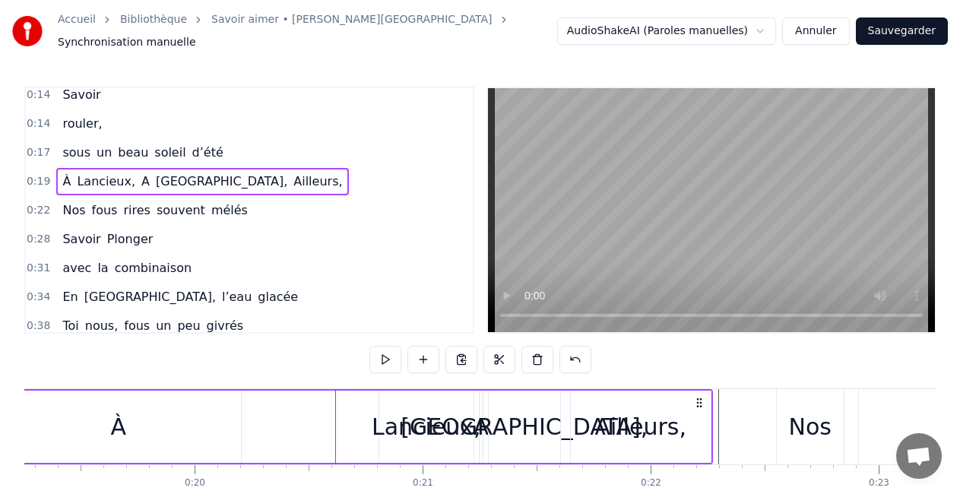
click at [30, 418] on div "À" at bounding box center [118, 427] width 245 height 72
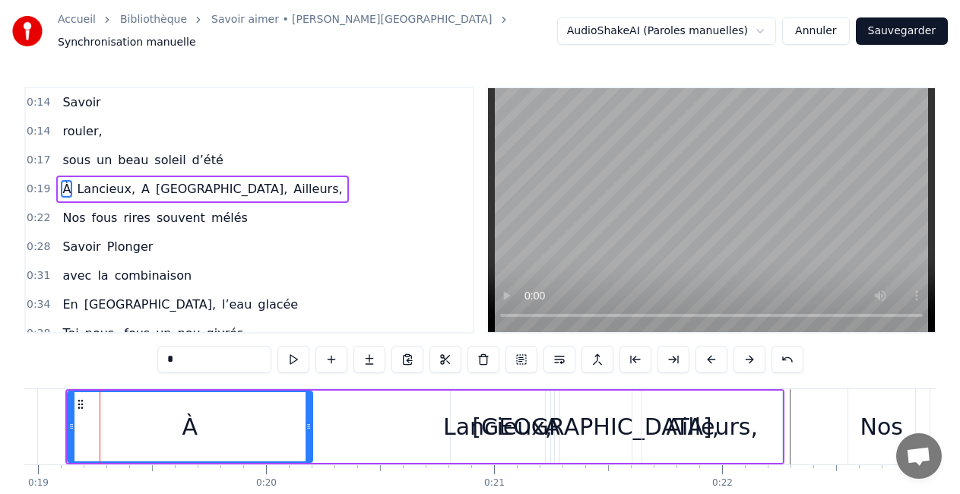
scroll to position [0, 4320]
type input "*****"
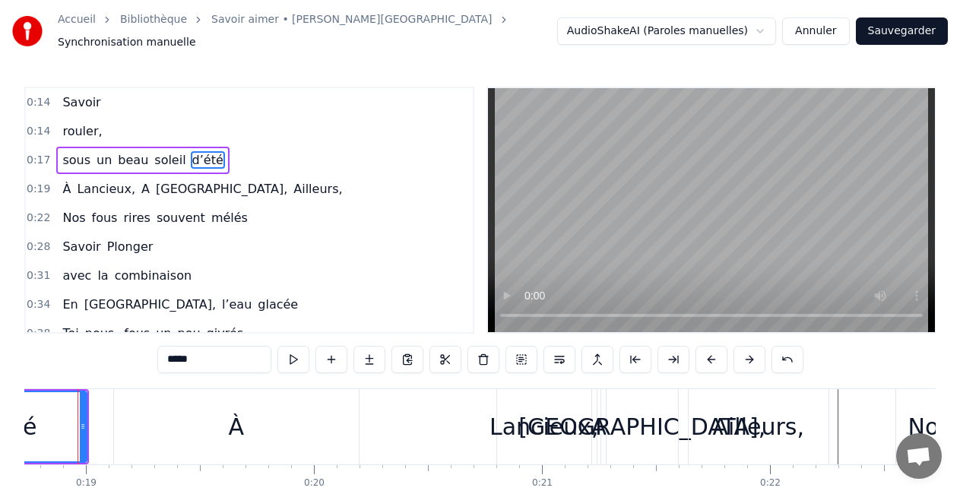
scroll to position [0, 4250]
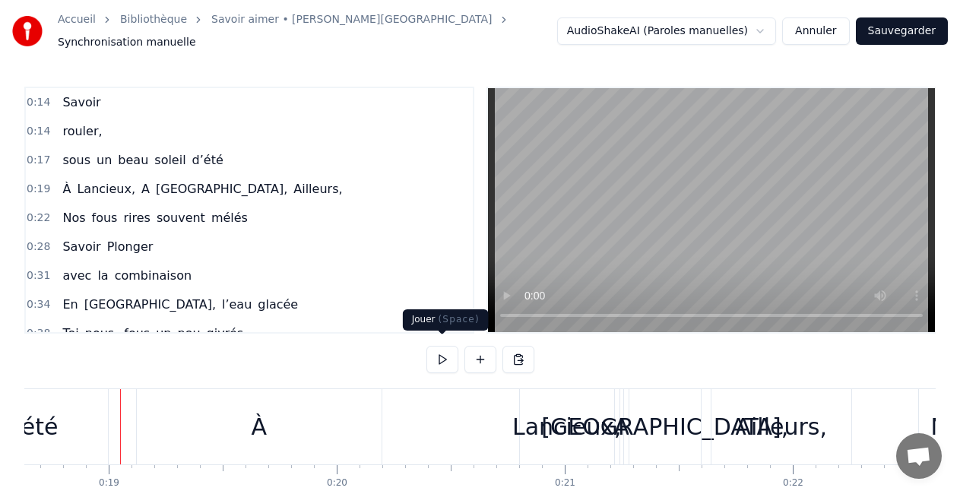
click at [436, 350] on button at bounding box center [443, 359] width 32 height 27
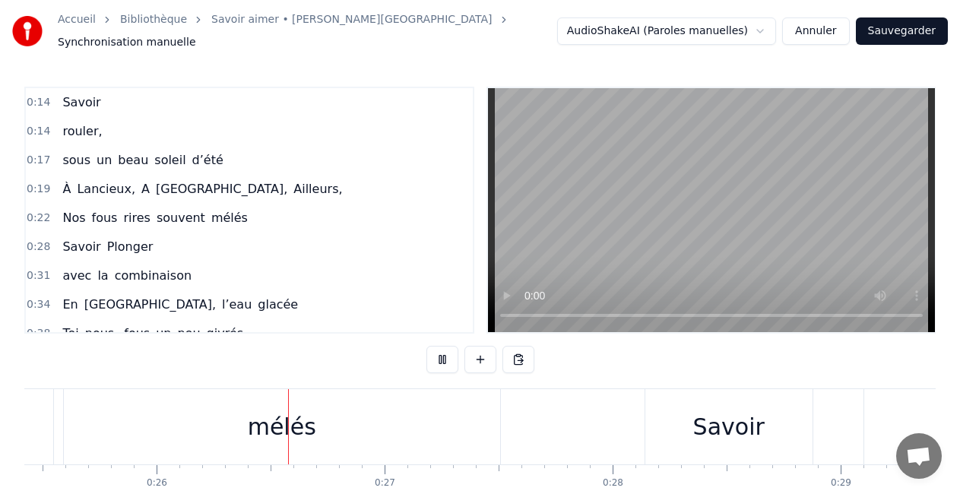
scroll to position [0, 5831]
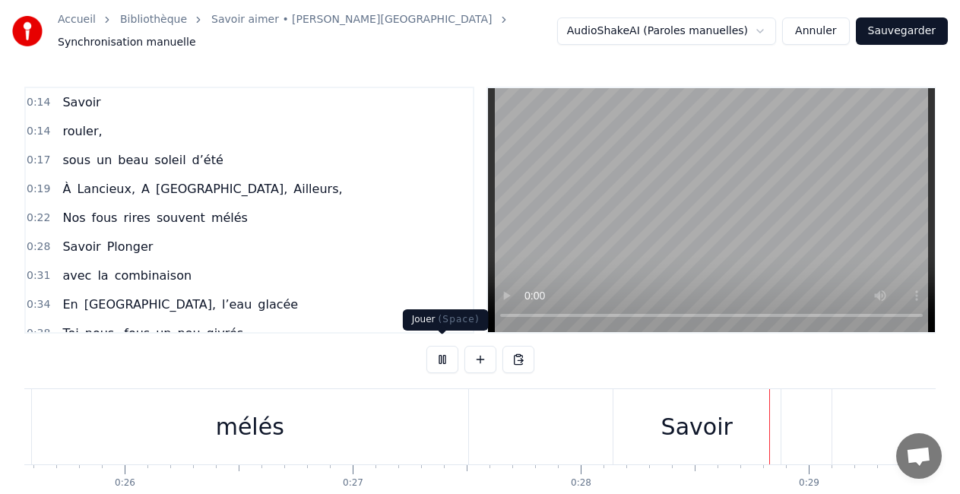
click at [448, 351] on button at bounding box center [443, 359] width 32 height 27
click at [282, 27] on link "Savoir aimer • [PERSON_NAME][GEOGRAPHIC_DATA]" at bounding box center [351, 19] width 281 height 15
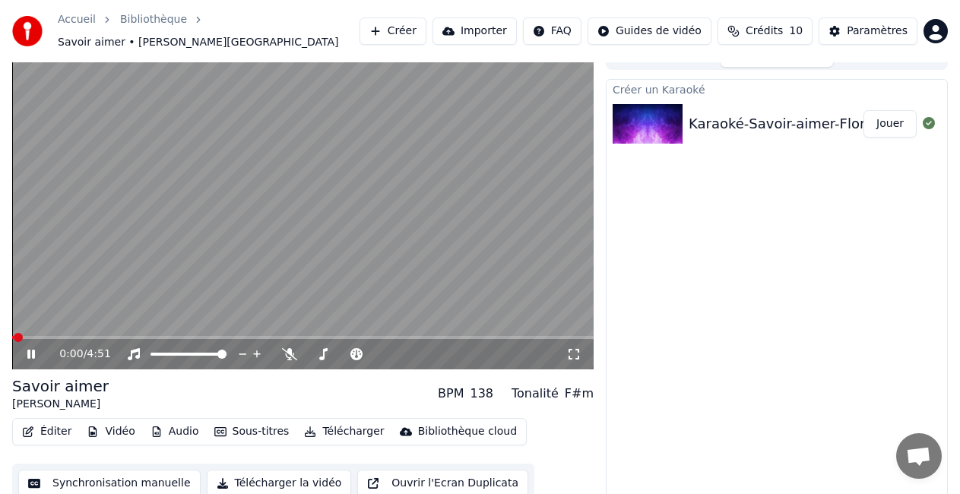
scroll to position [21, 0]
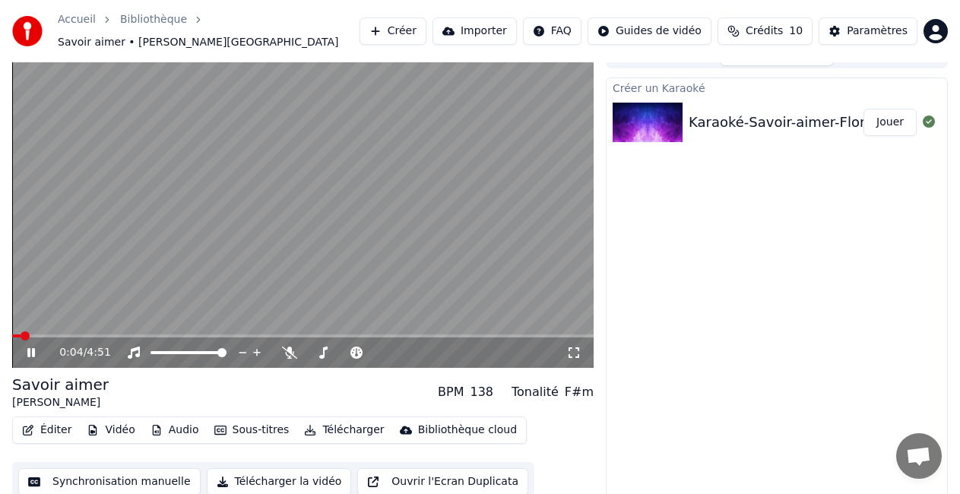
click at [31, 348] on icon at bounding box center [41, 353] width 35 height 12
click at [342, 425] on button "Télécharger" at bounding box center [344, 430] width 92 height 21
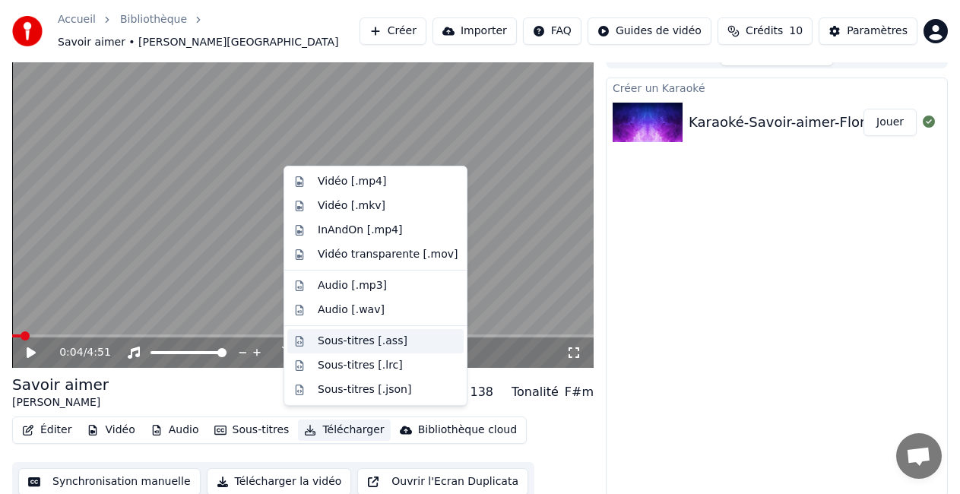
click at [332, 344] on div "Sous-titres [.ass]" at bounding box center [363, 341] width 90 height 15
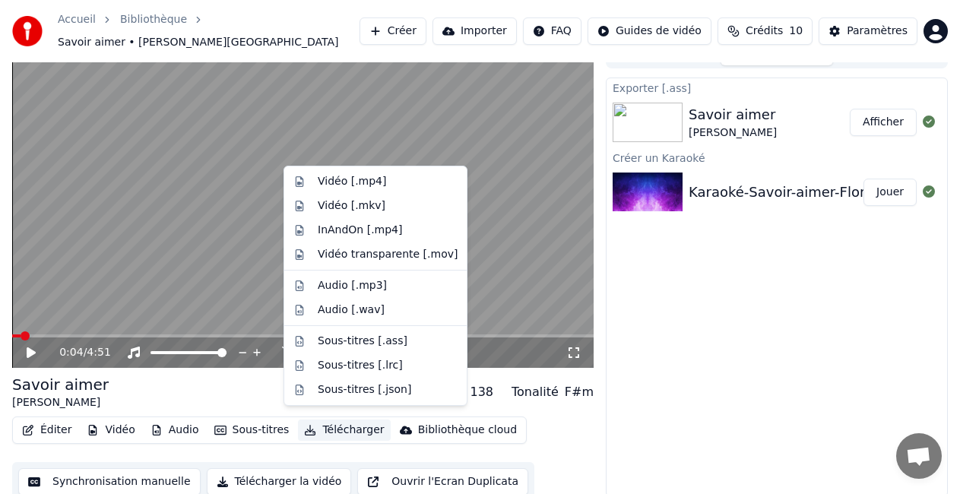
click at [345, 424] on button "Télécharger" at bounding box center [344, 430] width 92 height 21
click at [329, 185] on div "Vidéo [.mp4]" at bounding box center [352, 181] width 68 height 15
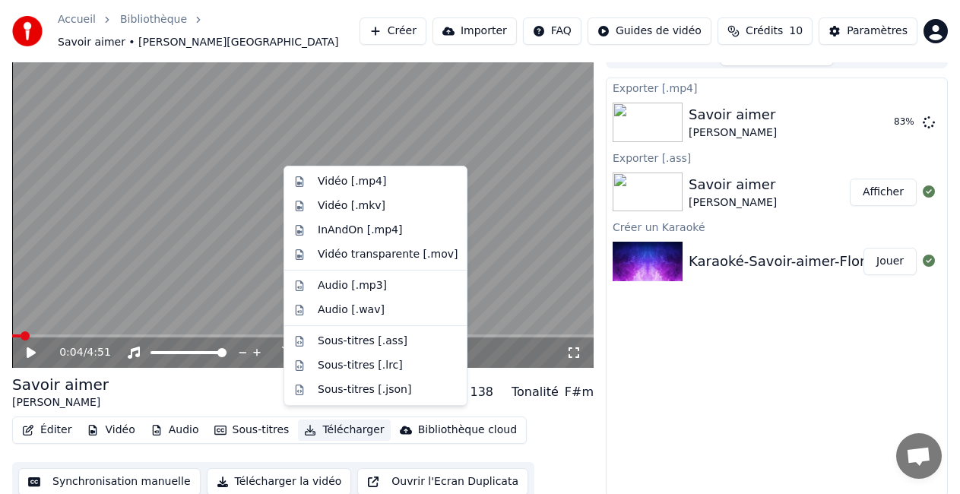
click at [341, 424] on button "Télécharger" at bounding box center [344, 430] width 92 height 21
click at [376, 284] on div "Audio [.mp3]" at bounding box center [352, 285] width 69 height 15
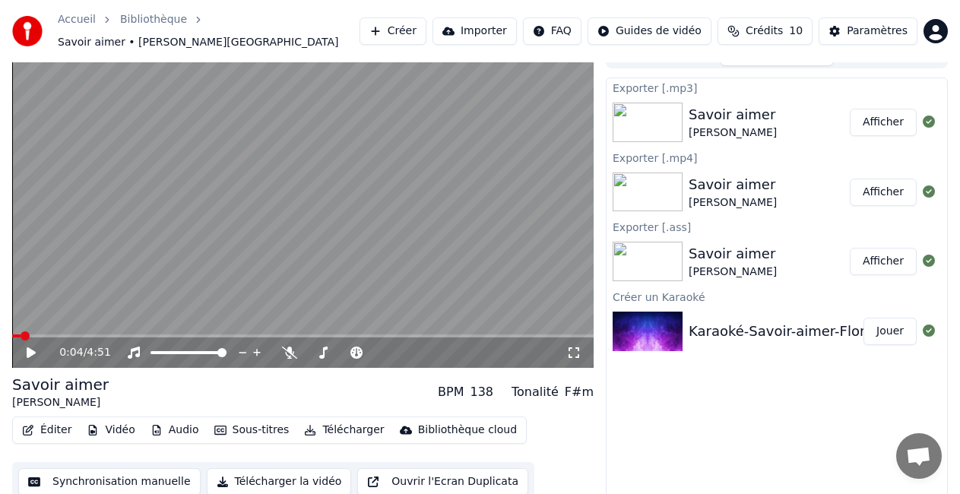
click at [885, 119] on button "Afficher" at bounding box center [883, 122] width 67 height 27
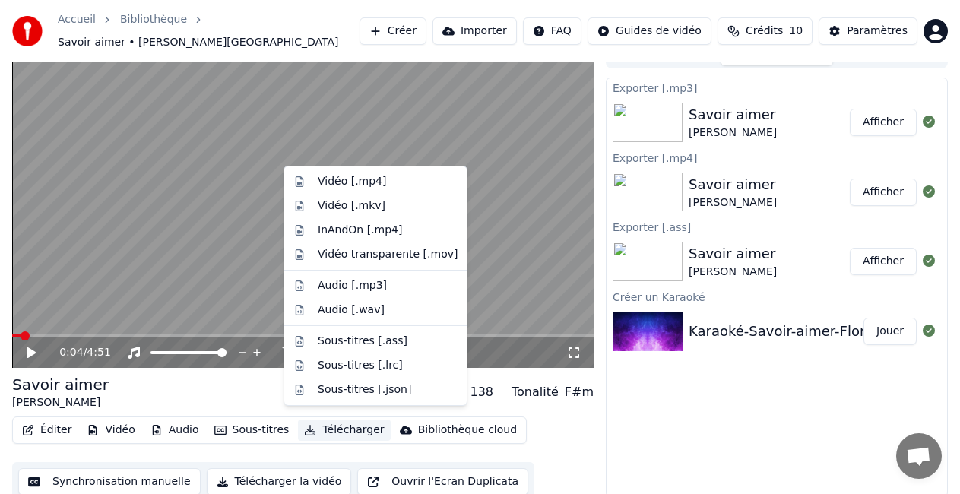
click at [333, 426] on button "Télécharger" at bounding box center [344, 430] width 92 height 21
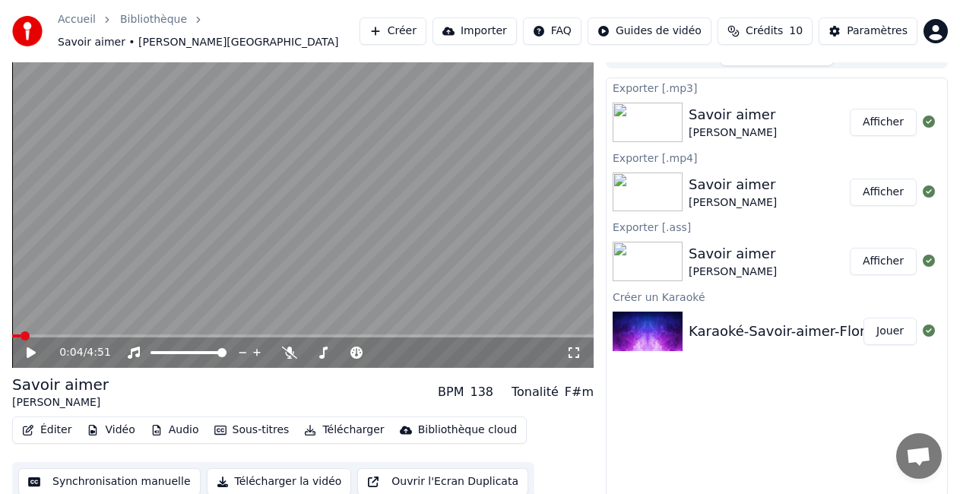
click at [36, 347] on icon at bounding box center [41, 353] width 35 height 12
click at [26, 292] on video at bounding box center [303, 204] width 582 height 327
click at [573, 347] on icon at bounding box center [574, 353] width 15 height 12
